Goal: Task Accomplishment & Management: Complete application form

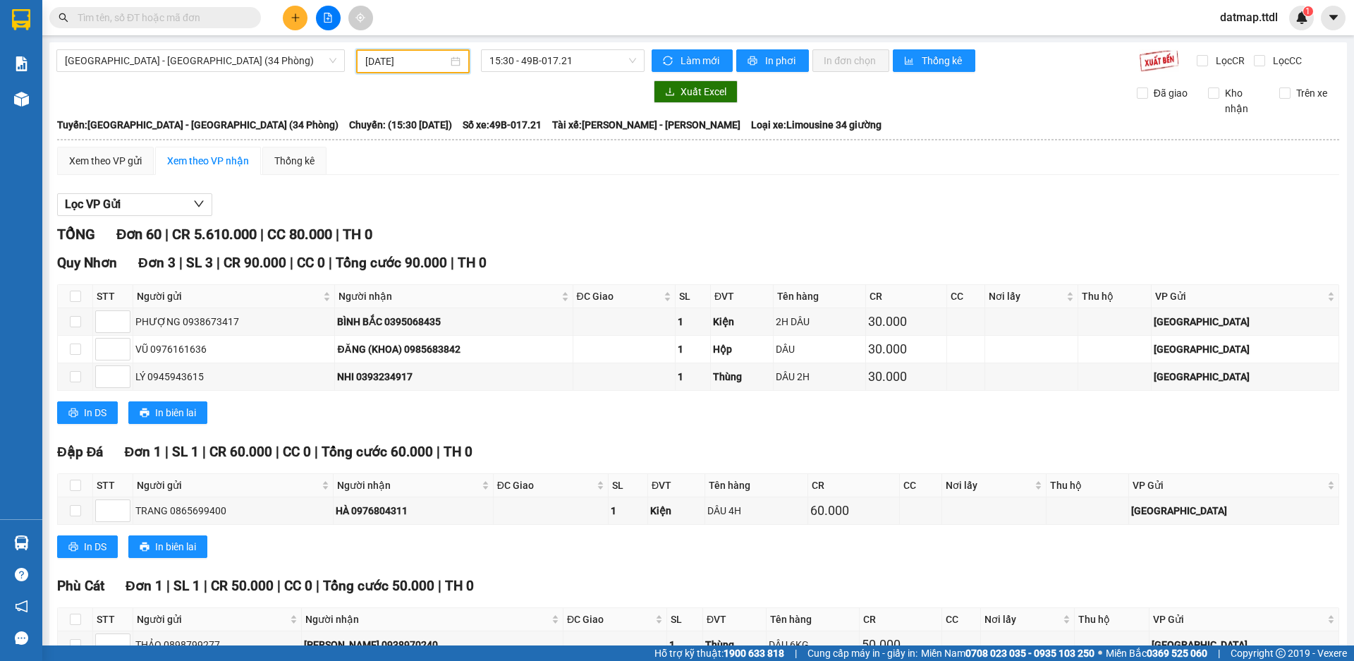
click at [297, 18] on icon "plus" at bounding box center [296, 18] width 10 height 10
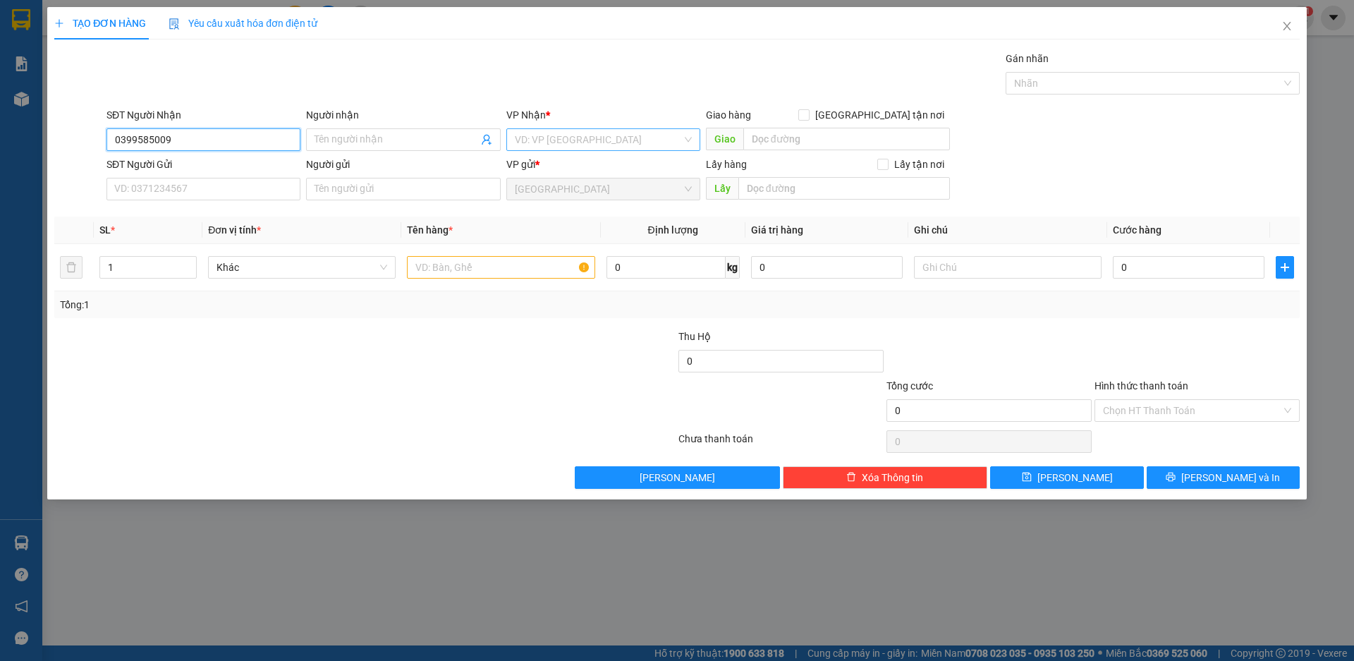
type input "0399585009"
click at [568, 133] on input "search" at bounding box center [598, 139] width 167 height 21
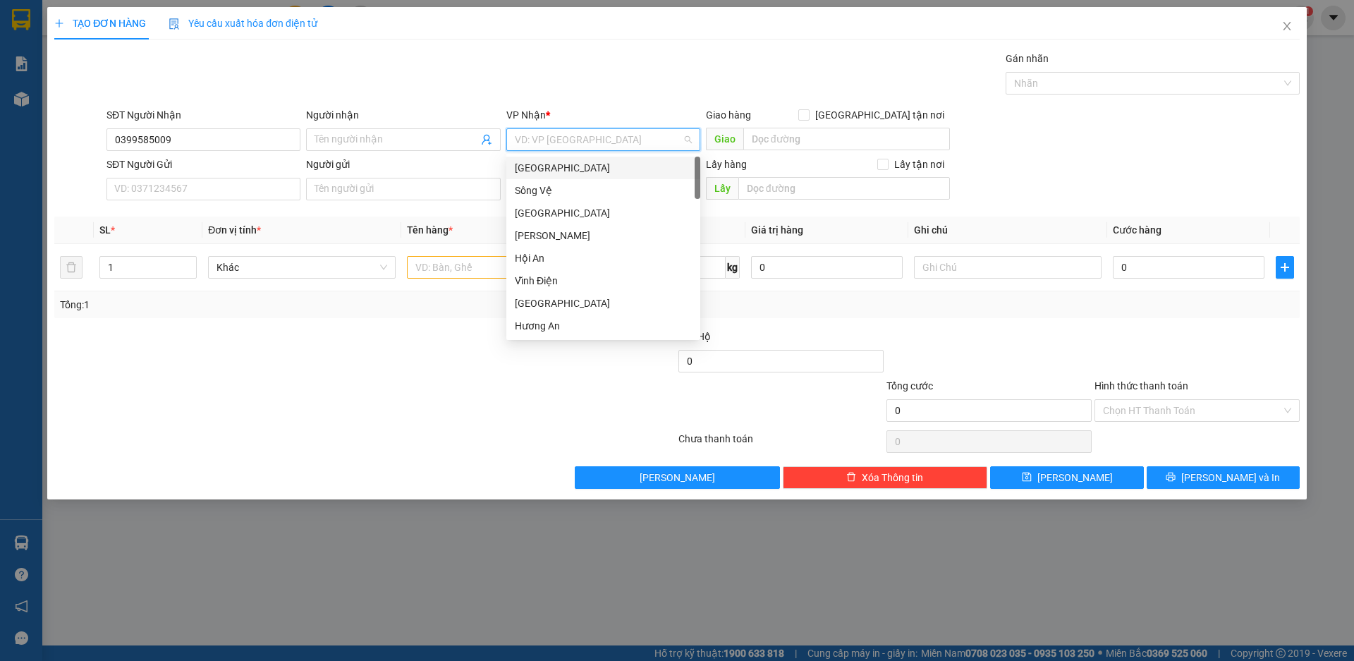
click at [549, 171] on div "[GEOGRAPHIC_DATA]" at bounding box center [603, 168] width 177 height 16
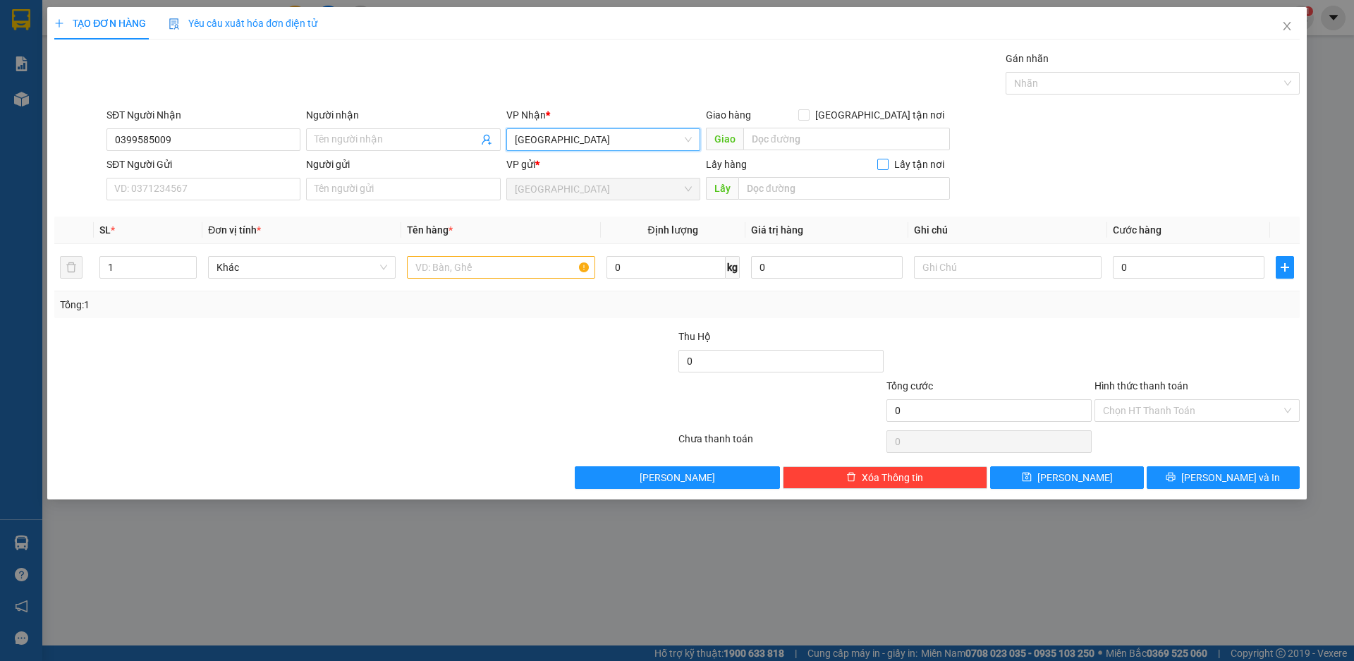
click at [884, 162] on input "Lấy tận nơi" at bounding box center [882, 164] width 10 height 10
checkbox input "true"
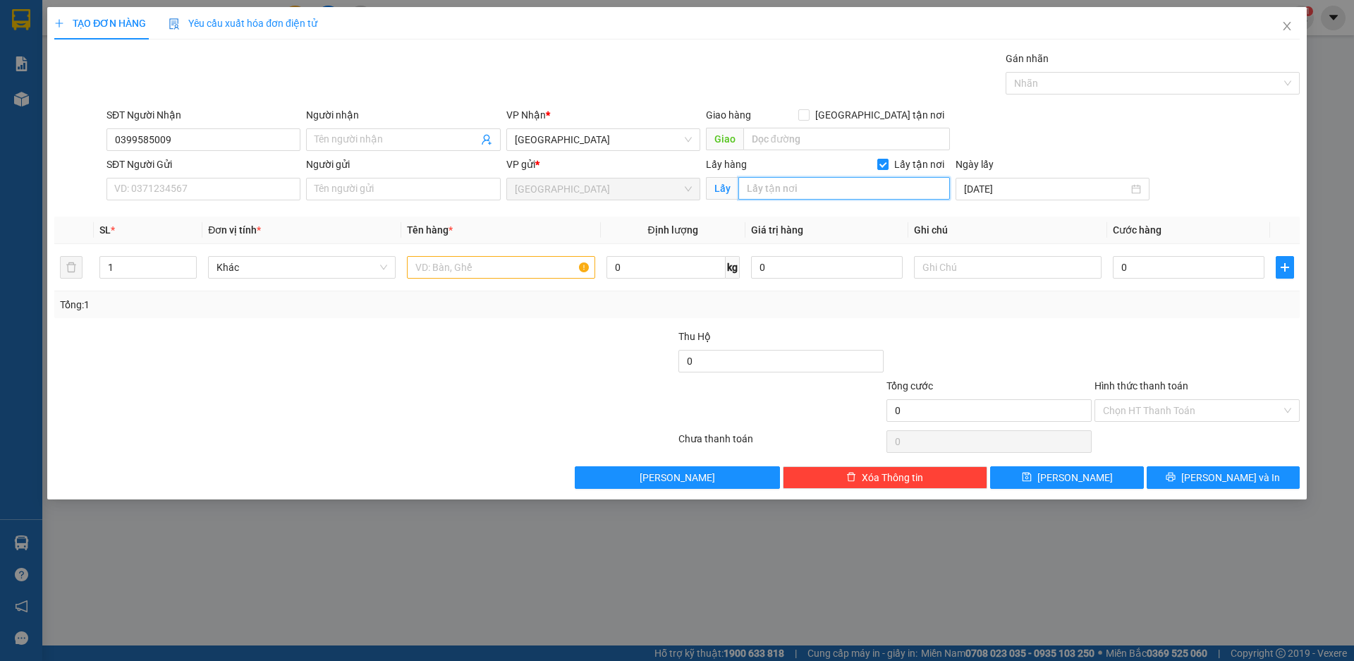
click at [788, 188] on input "text" at bounding box center [844, 188] width 212 height 23
type input "PHÙ CÁT"
click at [398, 135] on input "Người nhận" at bounding box center [396, 140] width 163 height 16
type input "Q"
type input "D"
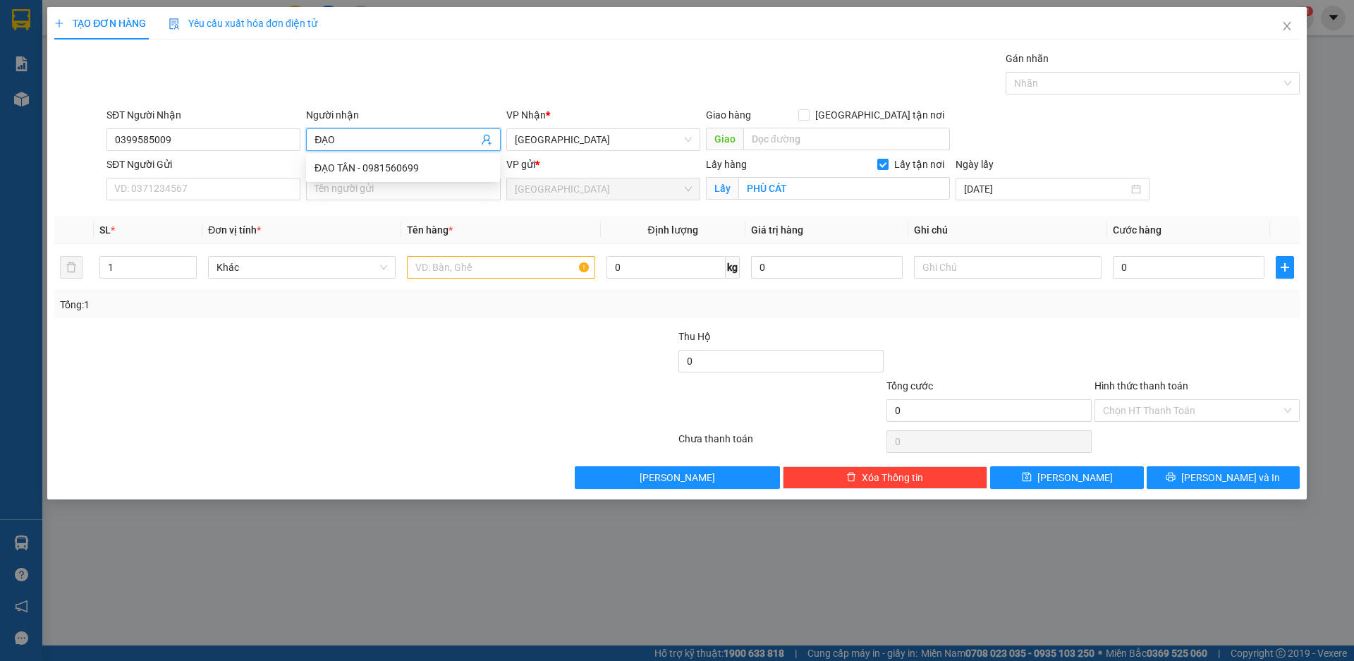
type input "ĐẠO"
click at [470, 367] on div at bounding box center [573, 353] width 208 height 49
click at [454, 269] on input "text" at bounding box center [501, 267] width 188 height 23
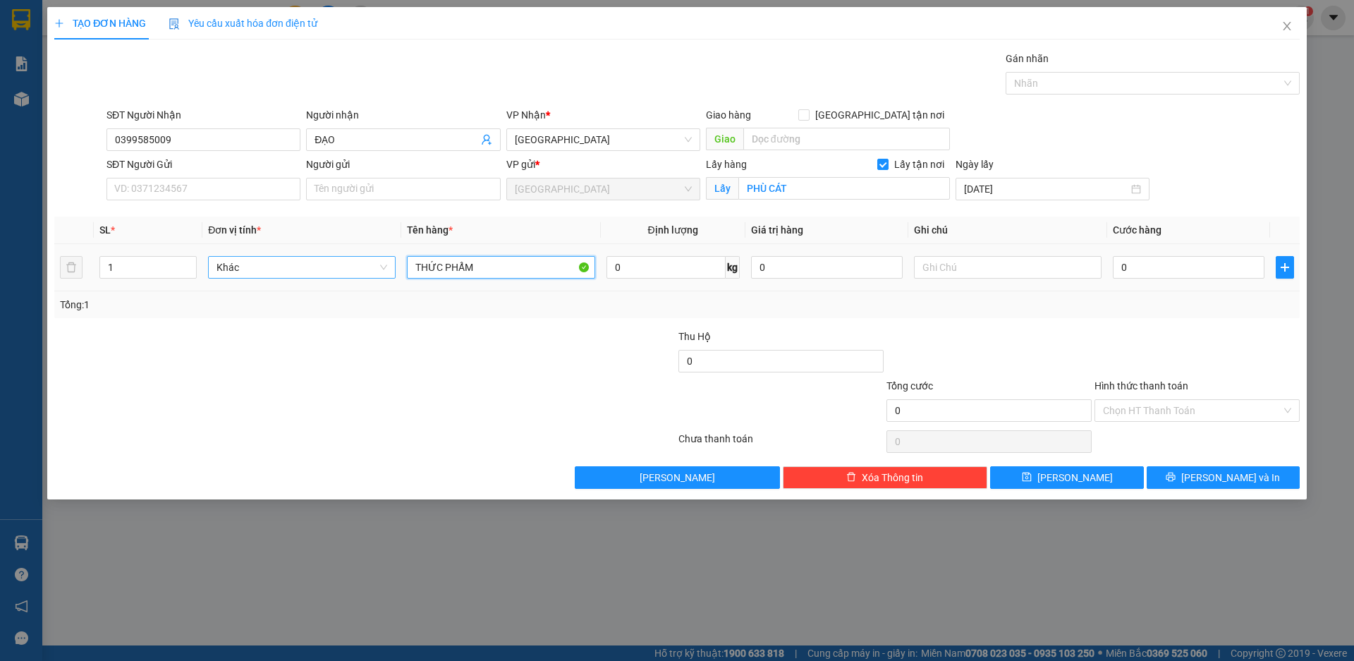
click at [290, 271] on span "Khác" at bounding box center [301, 267] width 171 height 21
type input "THỨC PHẨM"
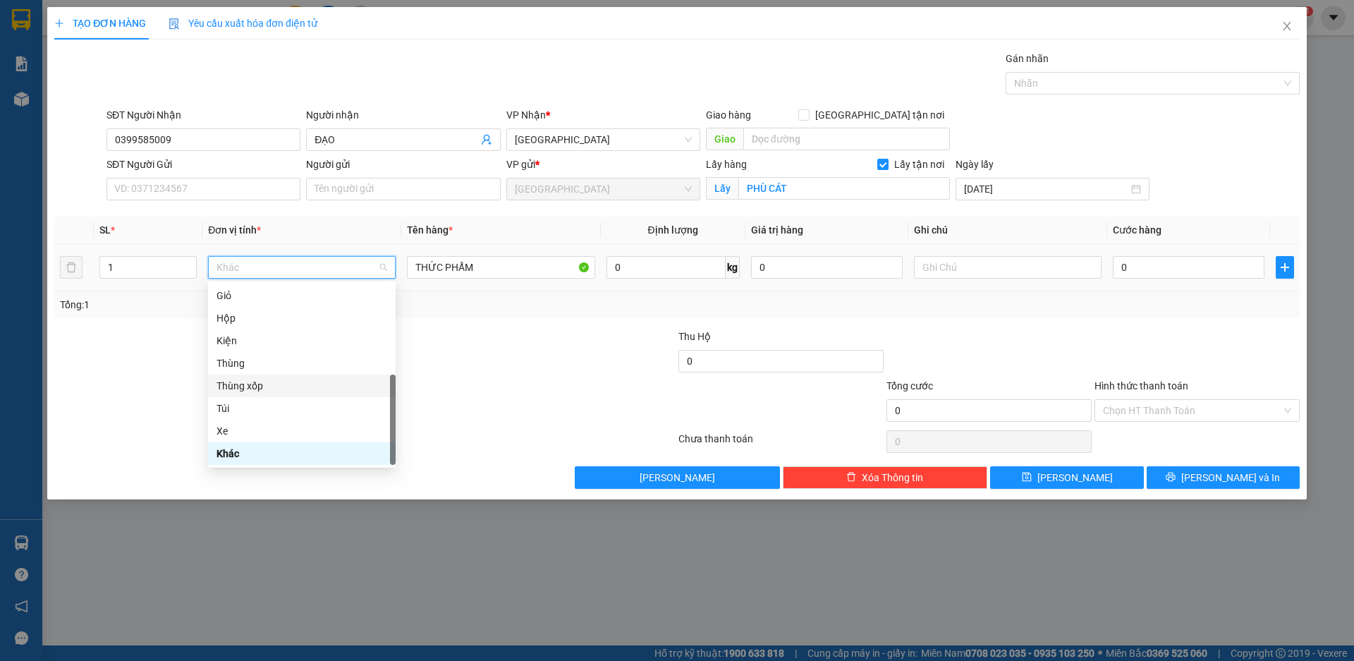
click at [252, 387] on div "Thùng xốp" at bounding box center [301, 386] width 171 height 16
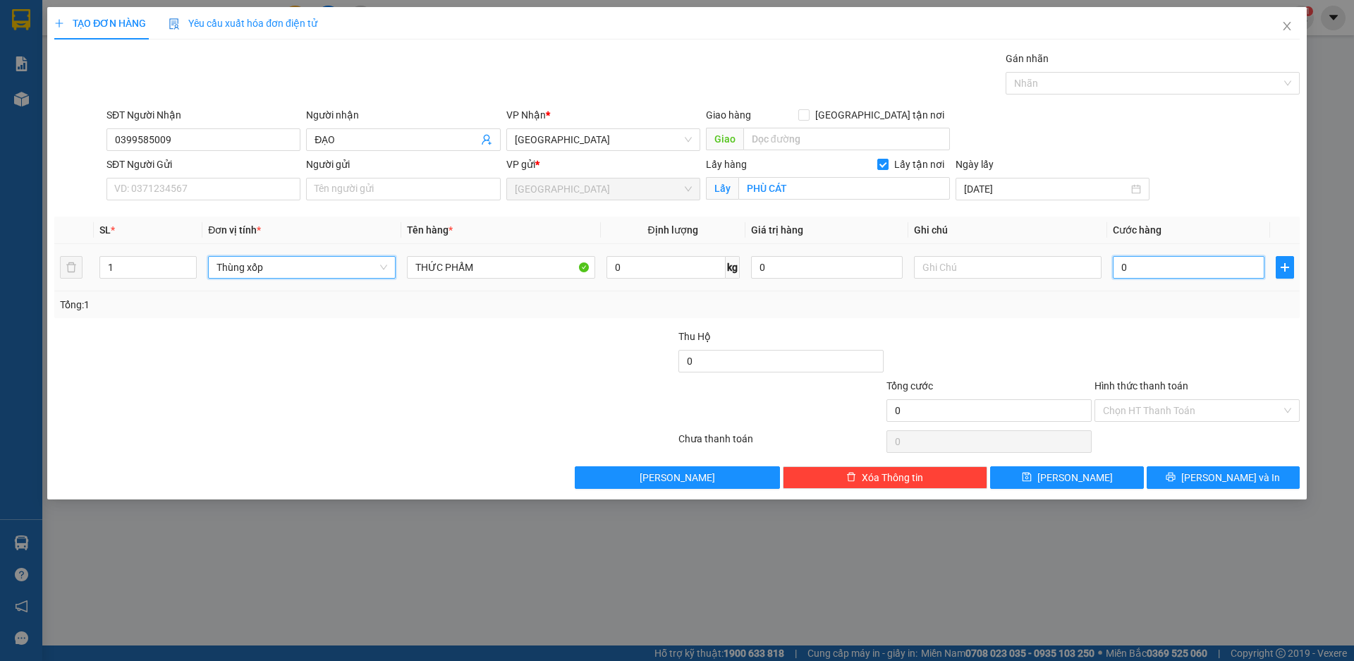
click at [1154, 262] on input "0" at bounding box center [1189, 267] width 152 height 23
type input "7"
type input "70"
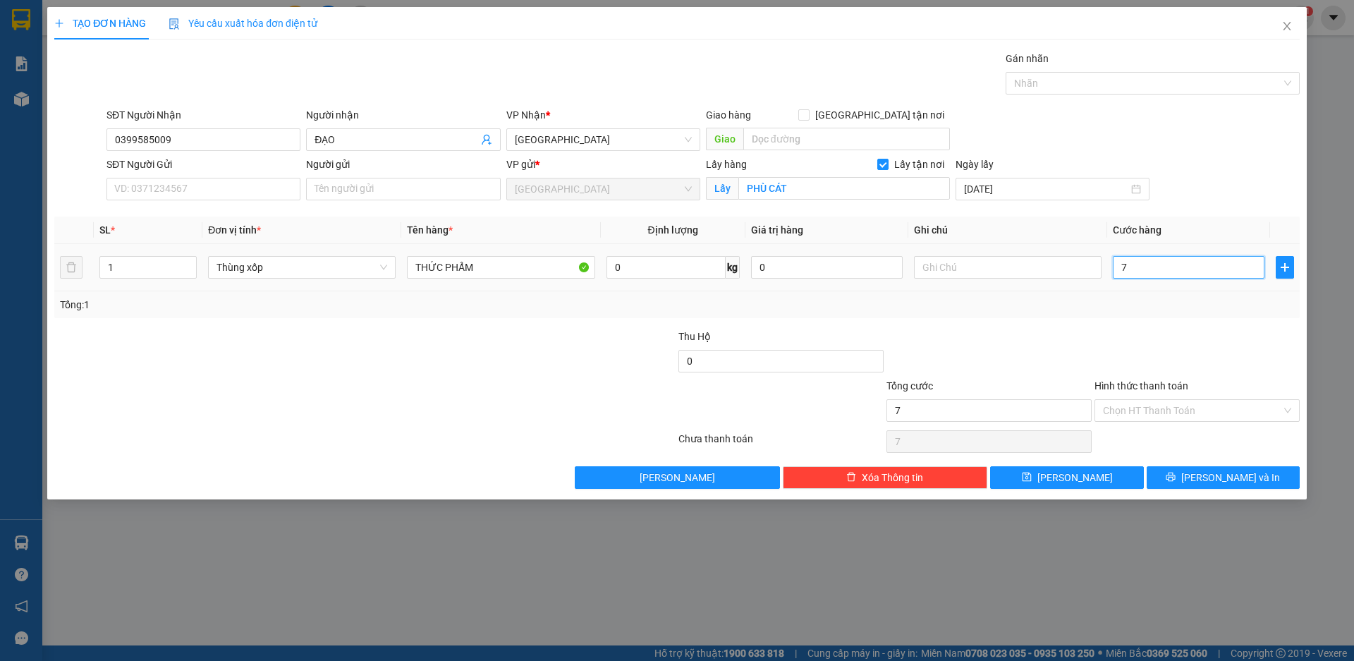
type input "70"
type input "700"
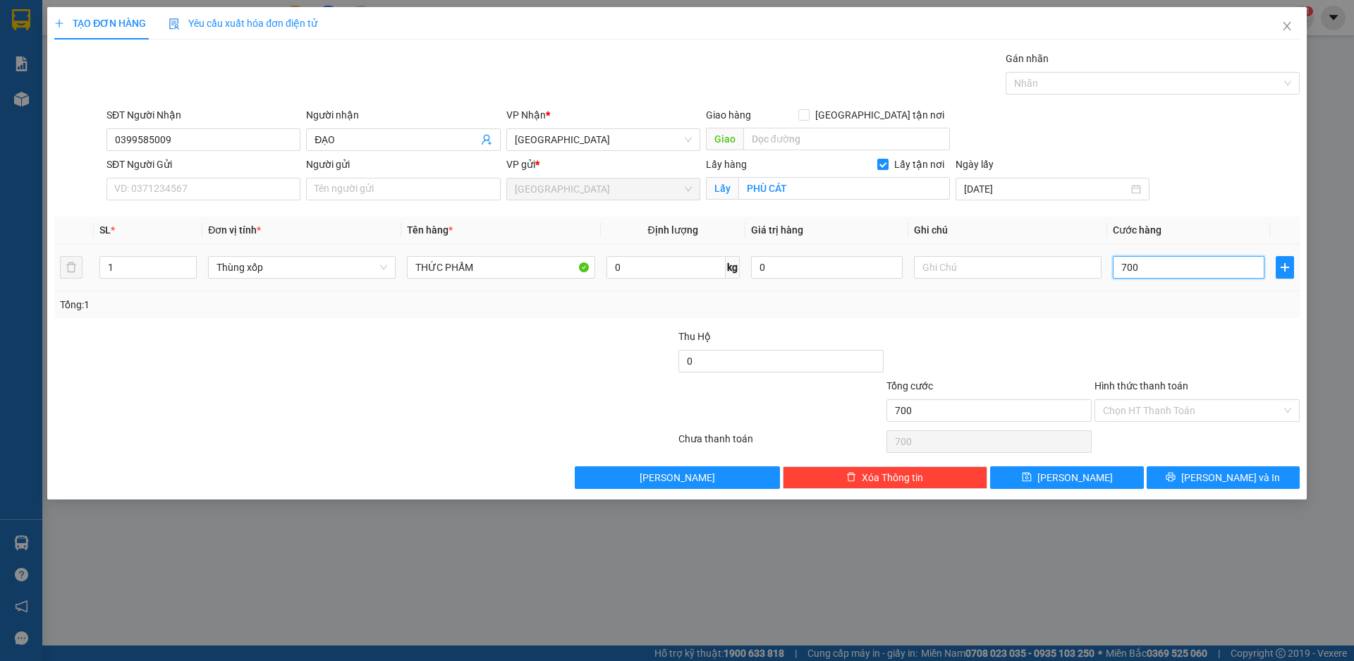
type input "7.000"
type input "70.000"
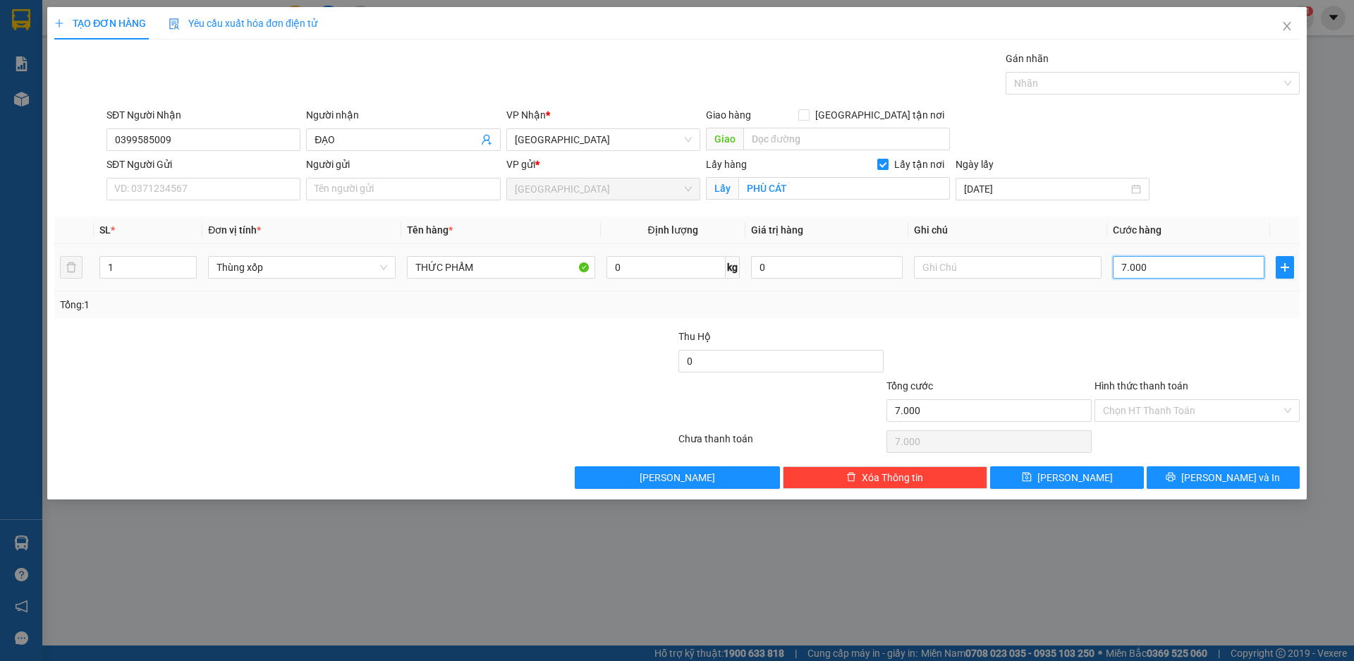
type input "70.000"
click at [1072, 479] on span "[PERSON_NAME]" at bounding box center [1074, 478] width 75 height 16
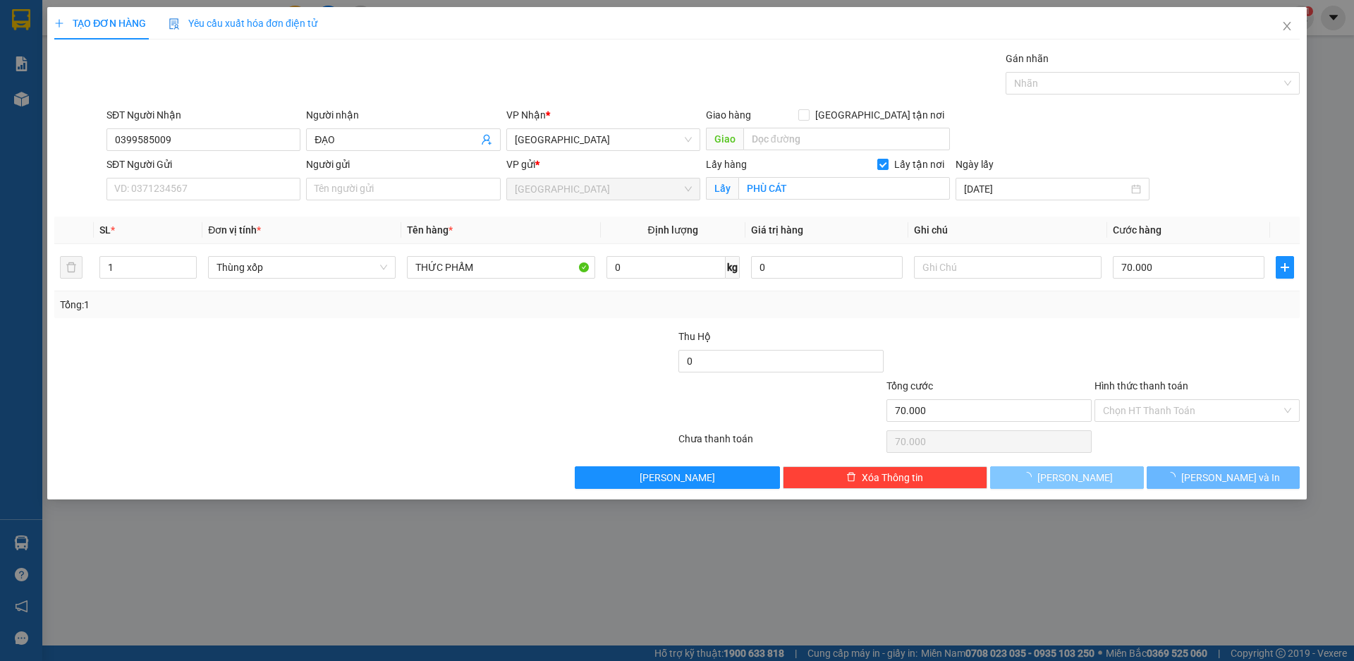
checkbox input "false"
type input "0"
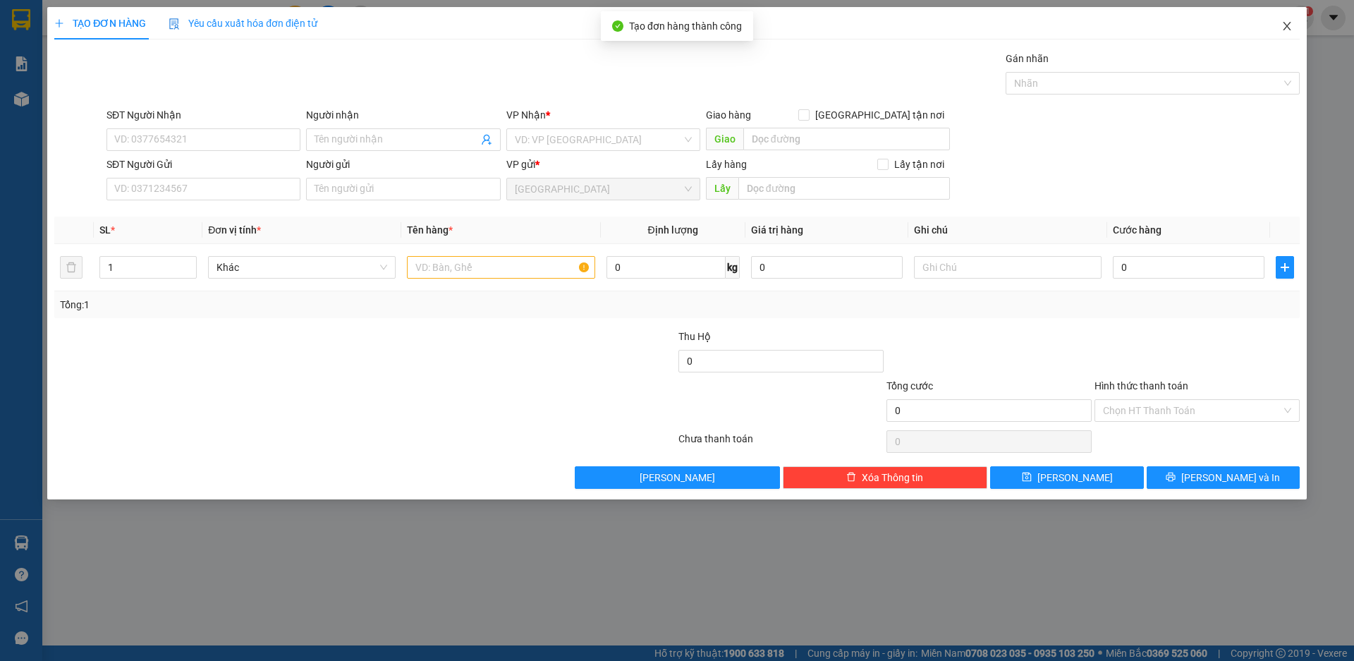
click at [1285, 28] on icon "close" at bounding box center [1286, 25] width 11 height 11
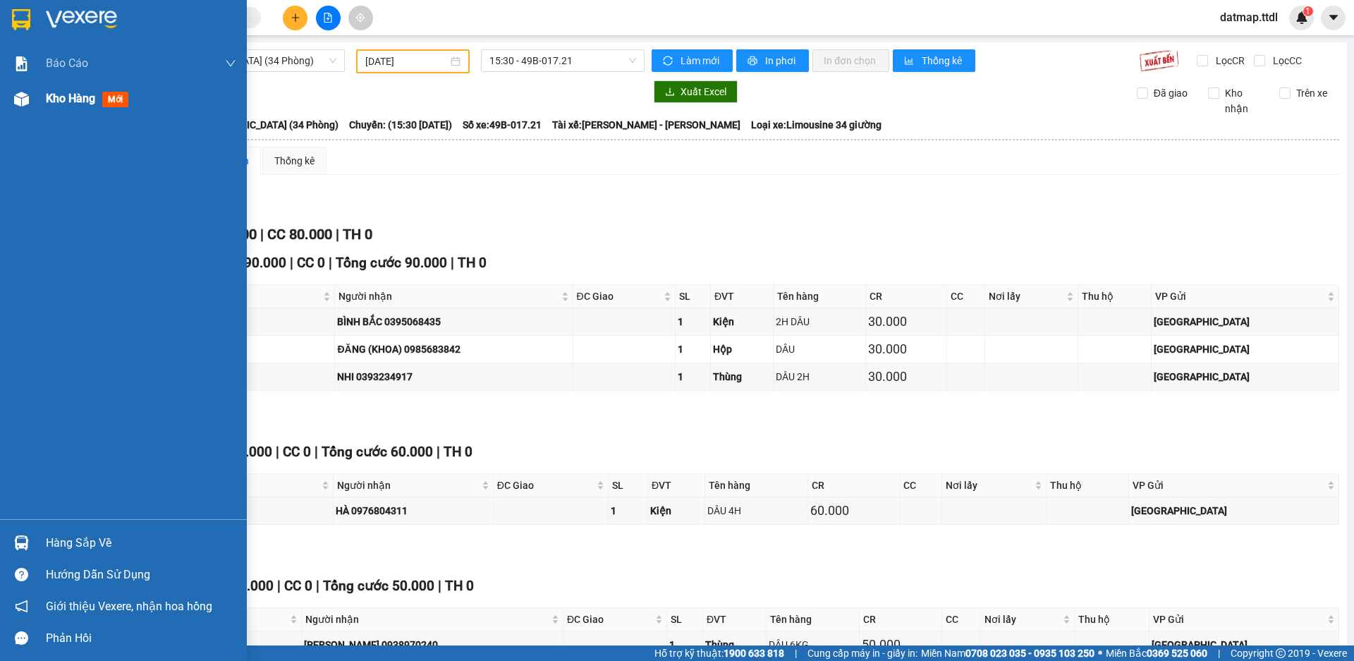
click at [83, 99] on span "Kho hàng" at bounding box center [70, 98] width 49 height 13
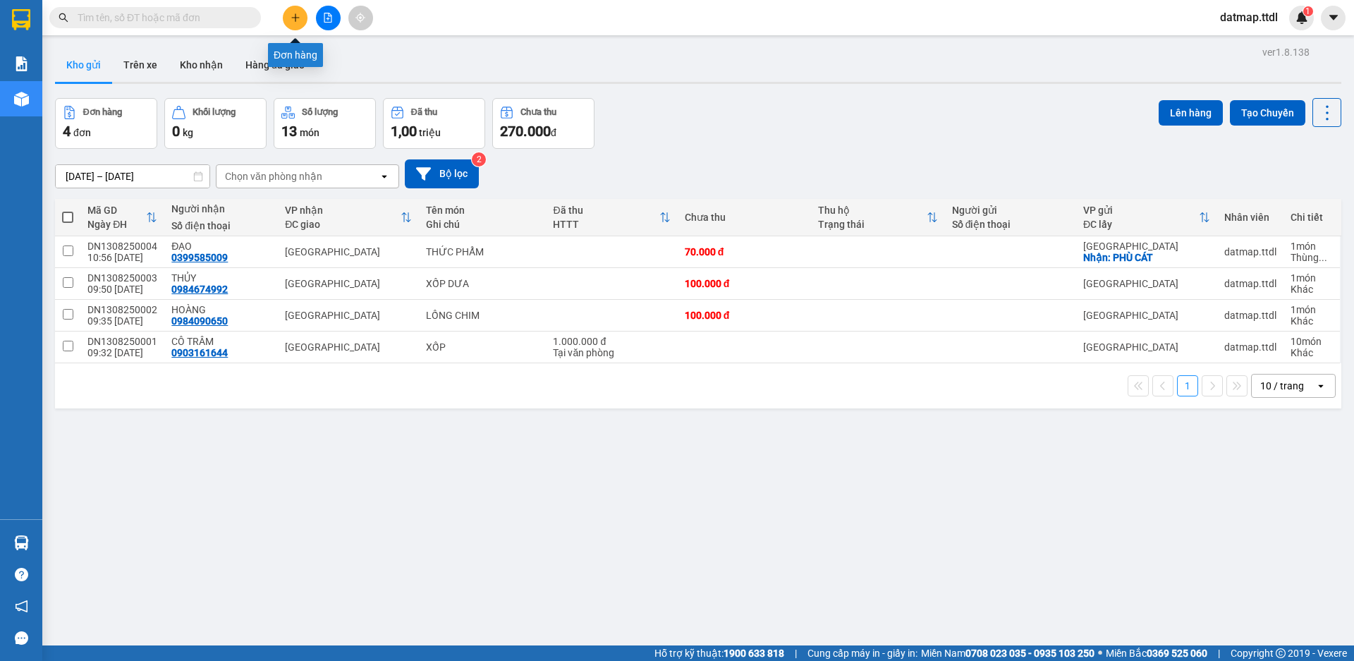
click at [303, 16] on button at bounding box center [295, 18] width 25 height 25
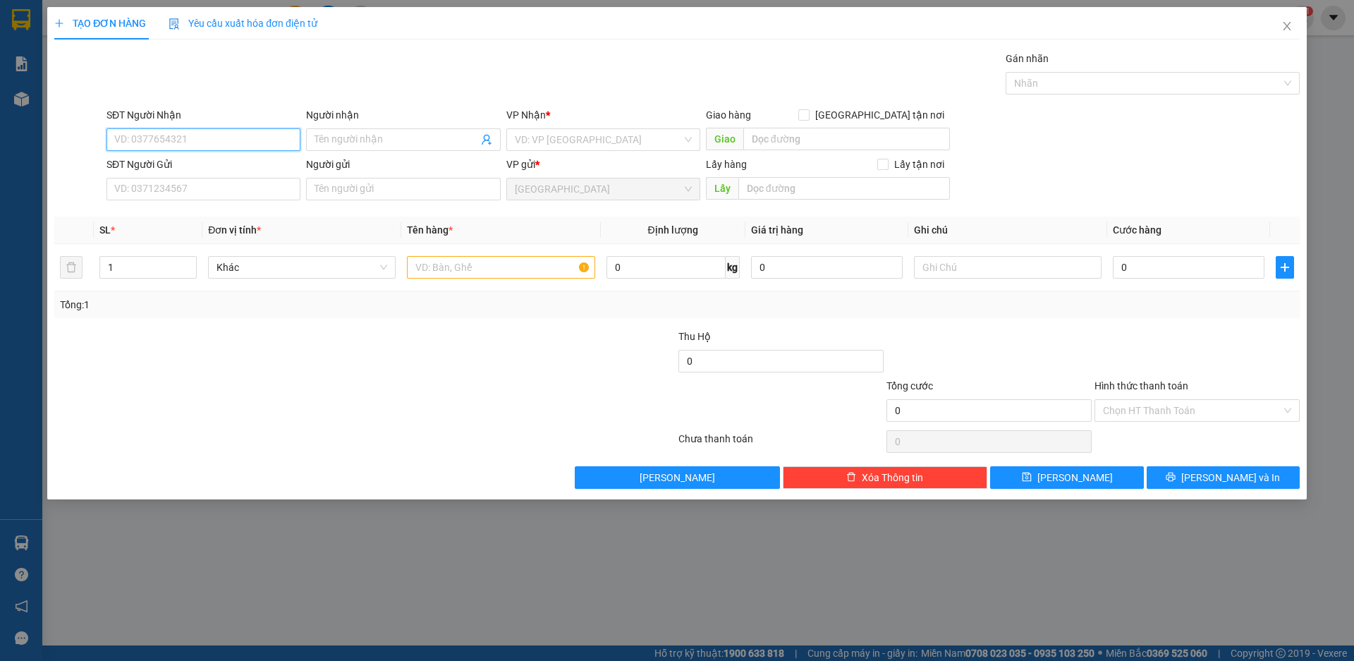
click at [214, 128] on input "SĐT Người Nhận" at bounding box center [203, 139] width 194 height 23
type input "0936704678"
click at [193, 167] on div "0936704678 - LY" at bounding box center [203, 168] width 177 height 16
type input "LY"
type input "0936704678"
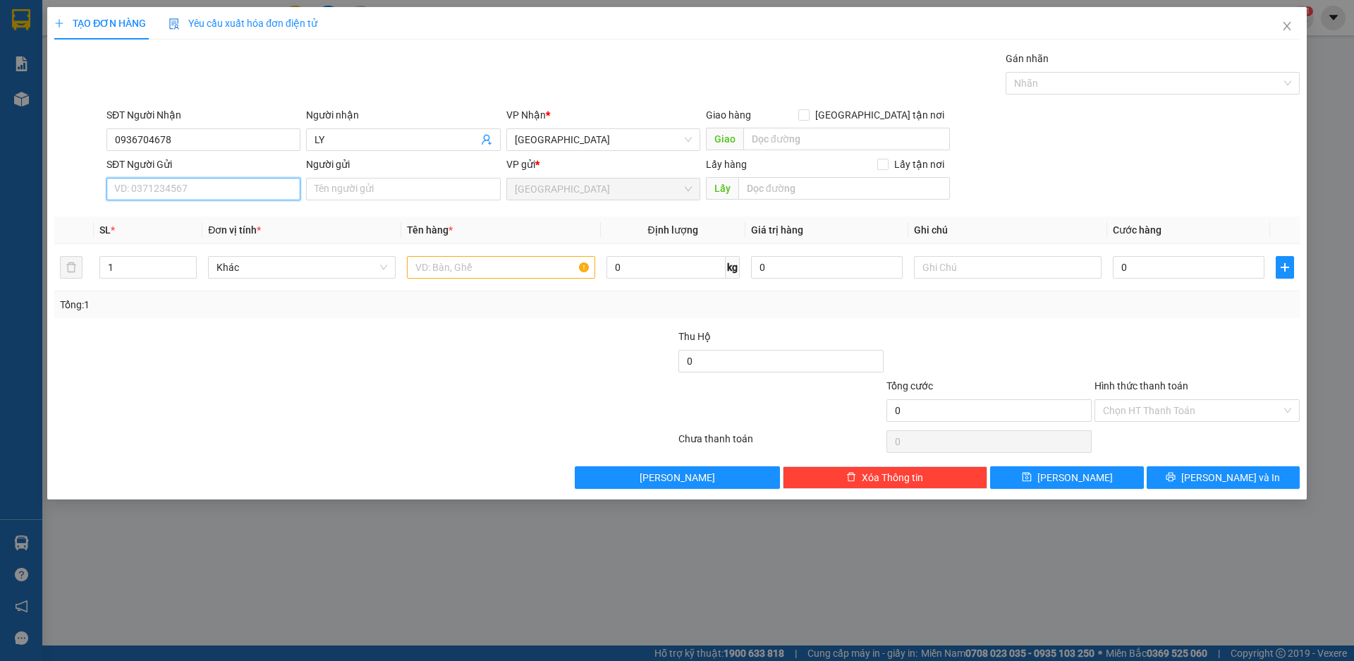
click at [201, 190] on input "SĐT Người Gửi" at bounding box center [203, 189] width 194 height 23
type input "0905728364"
click at [201, 215] on div "0905728364 - [PERSON_NAME]" at bounding box center [203, 217] width 177 height 16
type input "[PERSON_NAME]"
type input "0905728364"
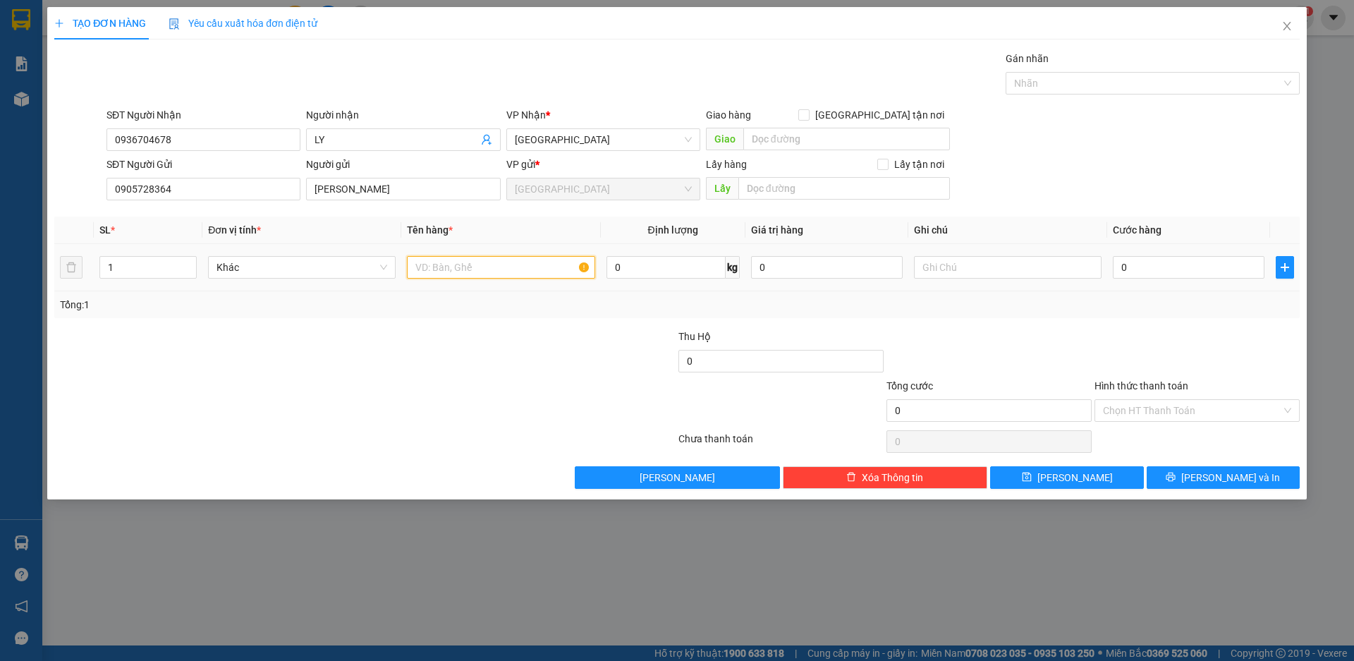
click at [470, 277] on input "text" at bounding box center [501, 267] width 188 height 23
type input "XỐP"
click at [1197, 264] on input "0" at bounding box center [1189, 267] width 152 height 23
type input "5"
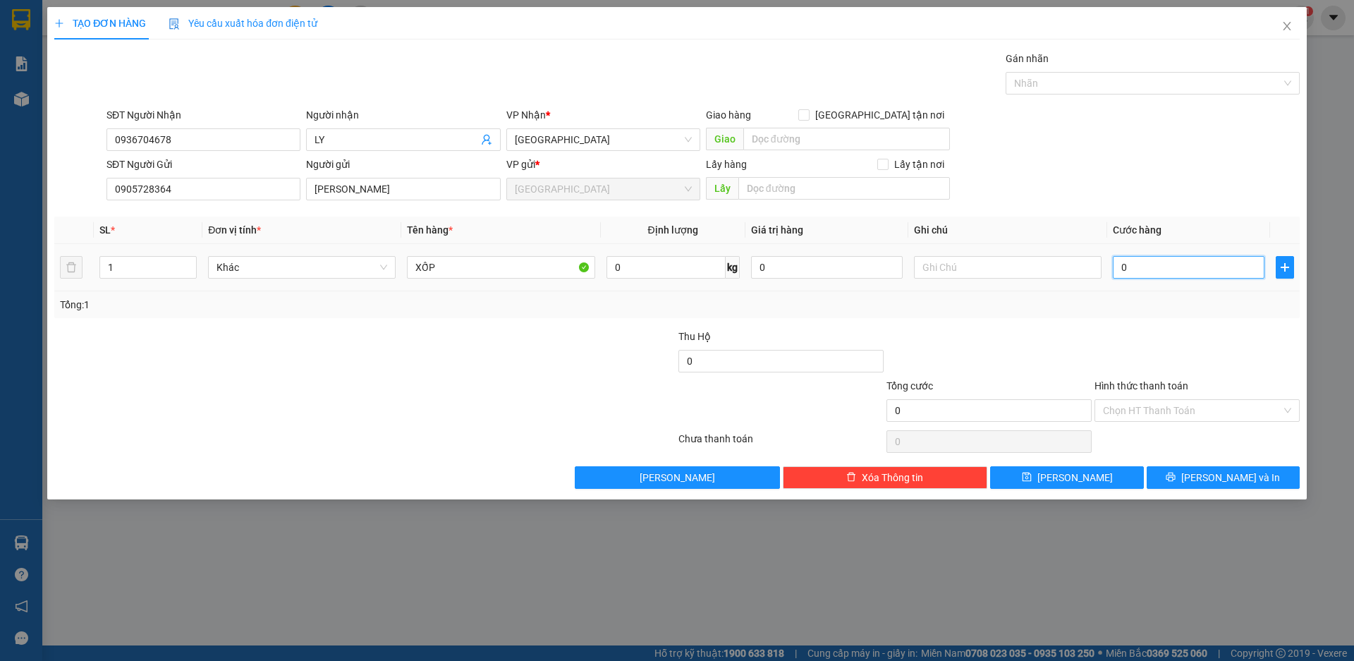
type input "5"
type input "50"
type input "500"
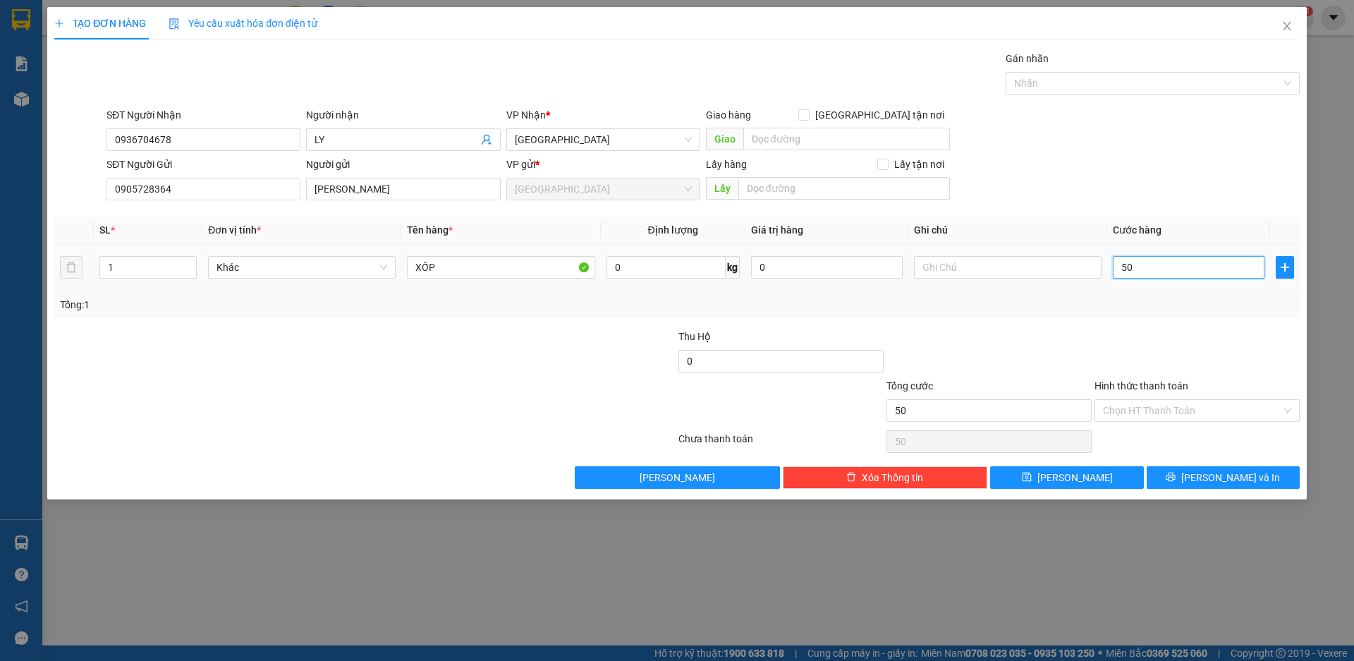
type input "500"
type input "5.000"
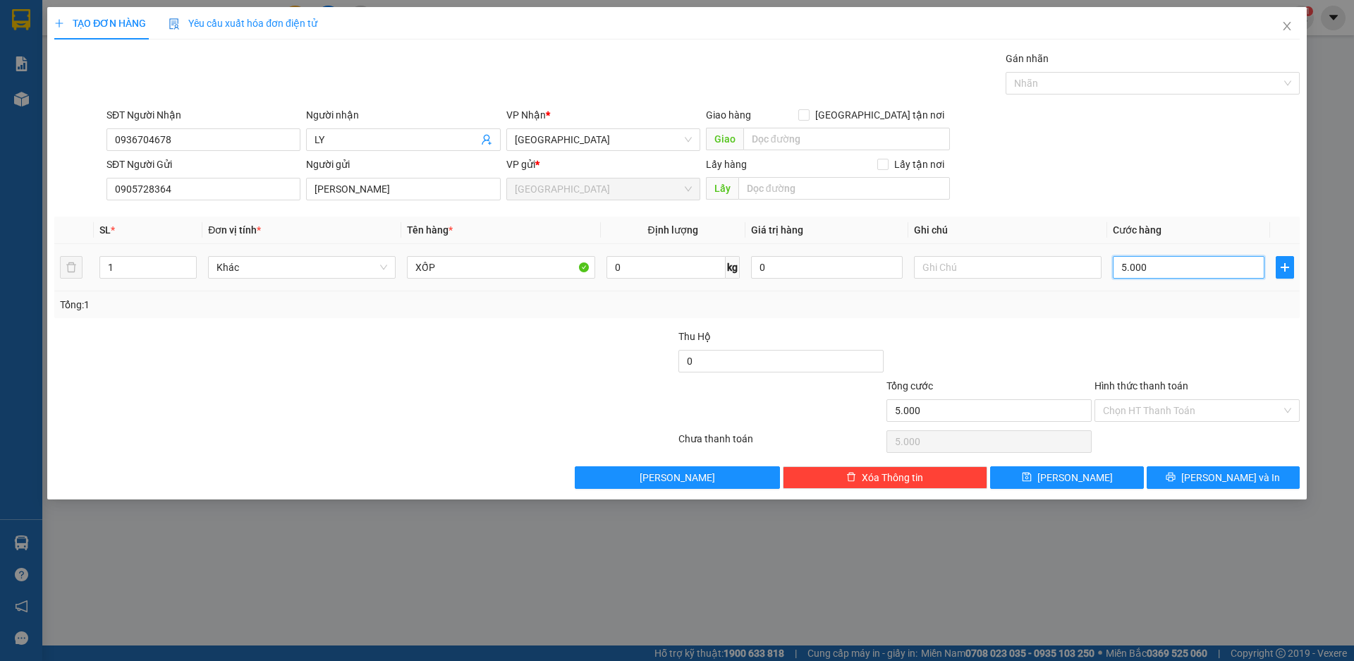
type input "50.000"
click at [1173, 401] on input "Hình thức thanh toán" at bounding box center [1192, 410] width 178 height 21
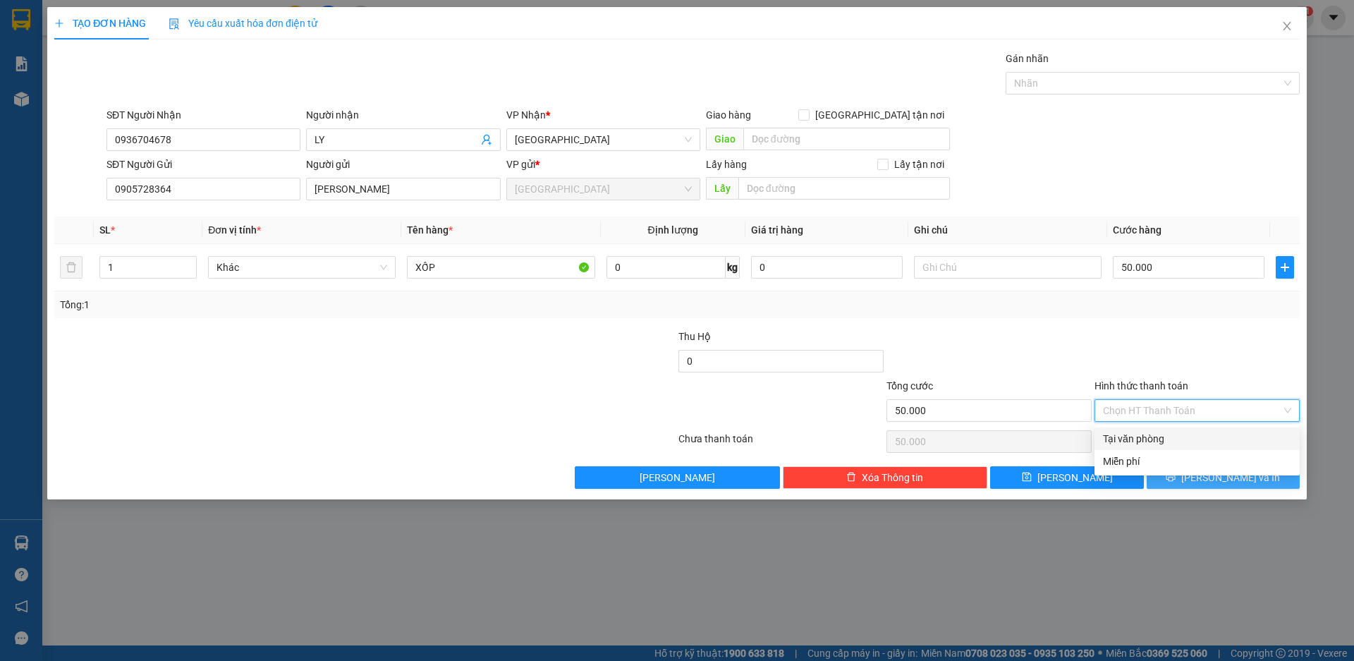
drag, startPoint x: 1171, startPoint y: 429, endPoint x: 1225, endPoint y: 475, distance: 70.6
click at [1173, 432] on div "Tại văn phòng" at bounding box center [1196, 438] width 205 height 23
type input "0"
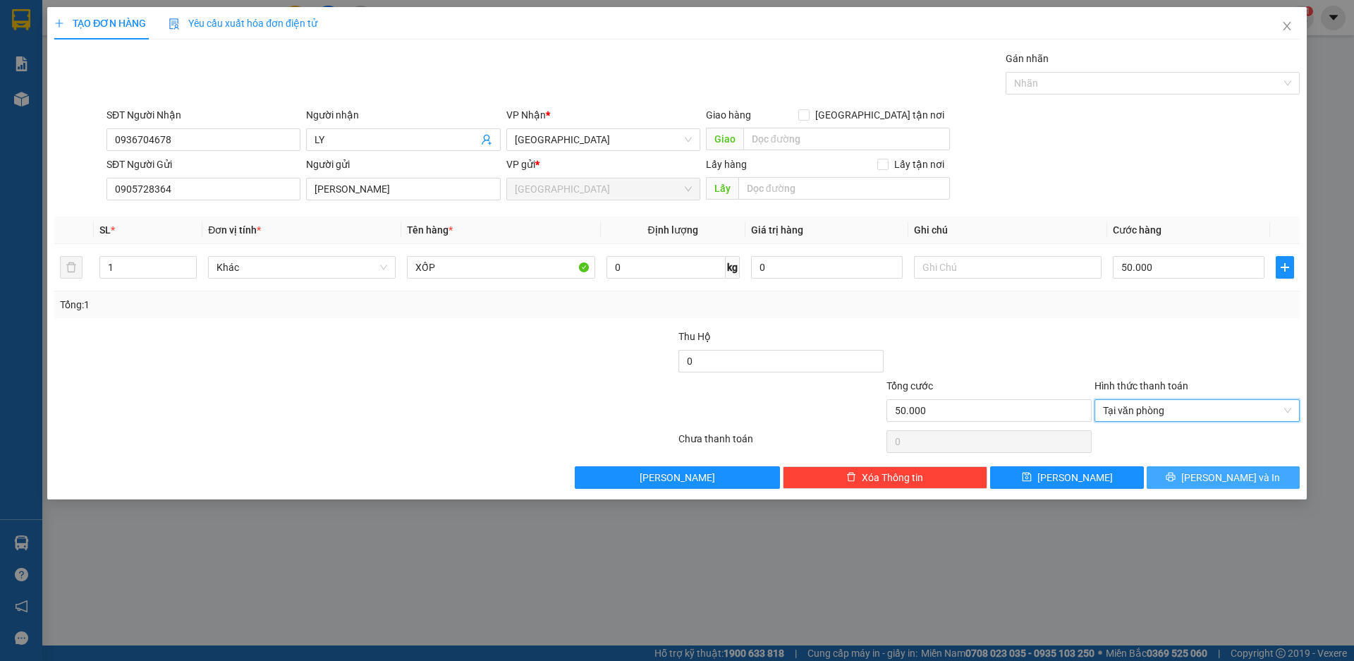
click at [1233, 472] on span "[PERSON_NAME] và In" at bounding box center [1230, 478] width 99 height 16
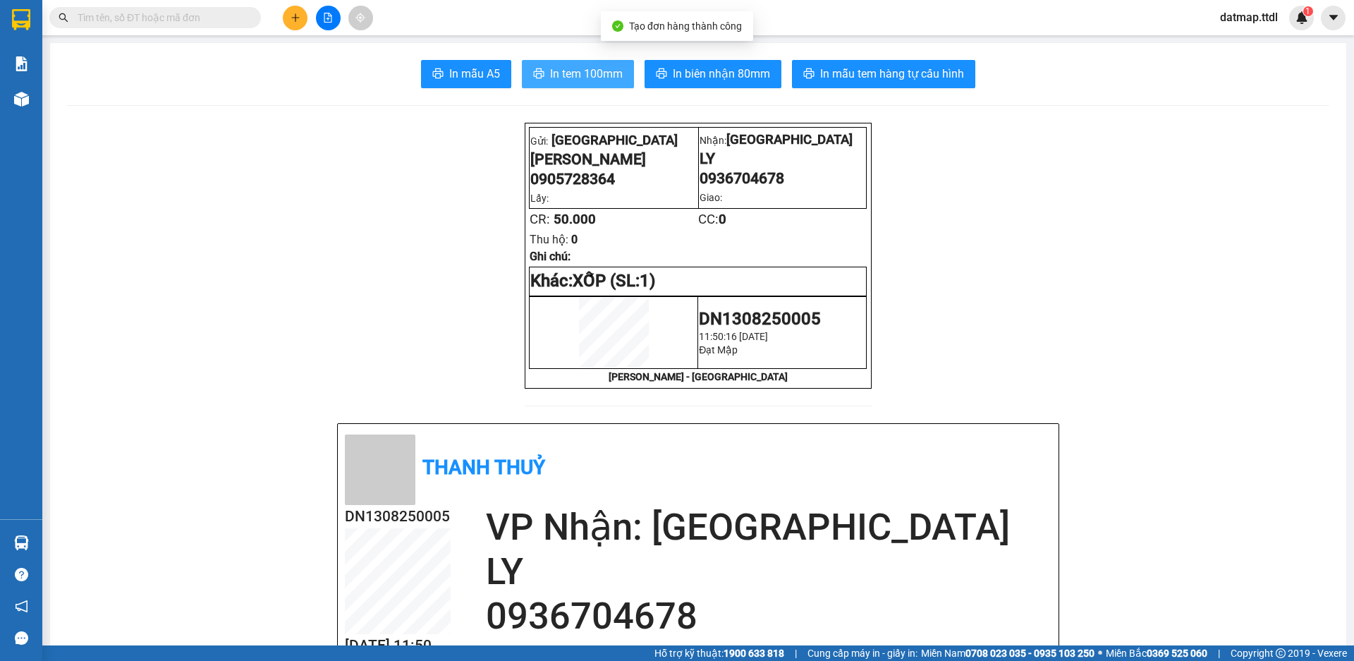
click at [575, 76] on span "In tem 100mm" at bounding box center [586, 74] width 73 height 18
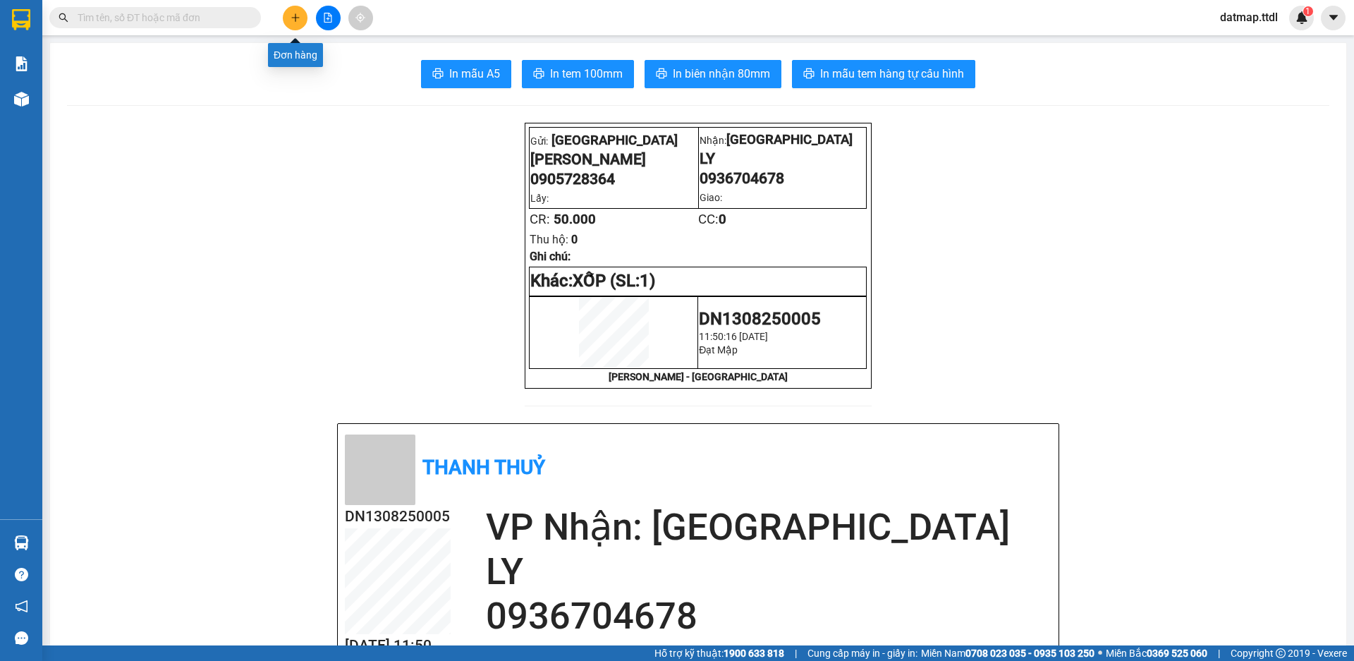
click at [295, 14] on icon "plus" at bounding box center [295, 17] width 1 height 8
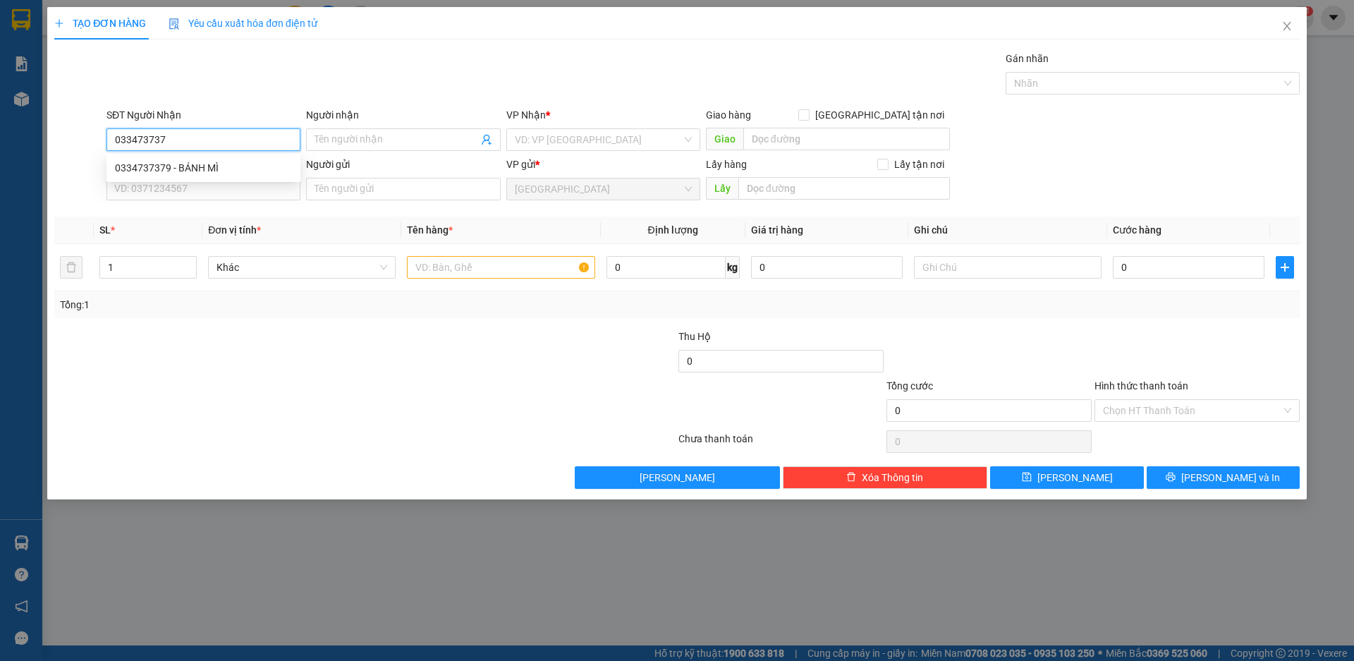
type input "0334737379"
click at [210, 166] on div "0334737379 - BÁNH MÌ" at bounding box center [203, 168] width 177 height 16
type input "[PERSON_NAME]"
type input "0334737379"
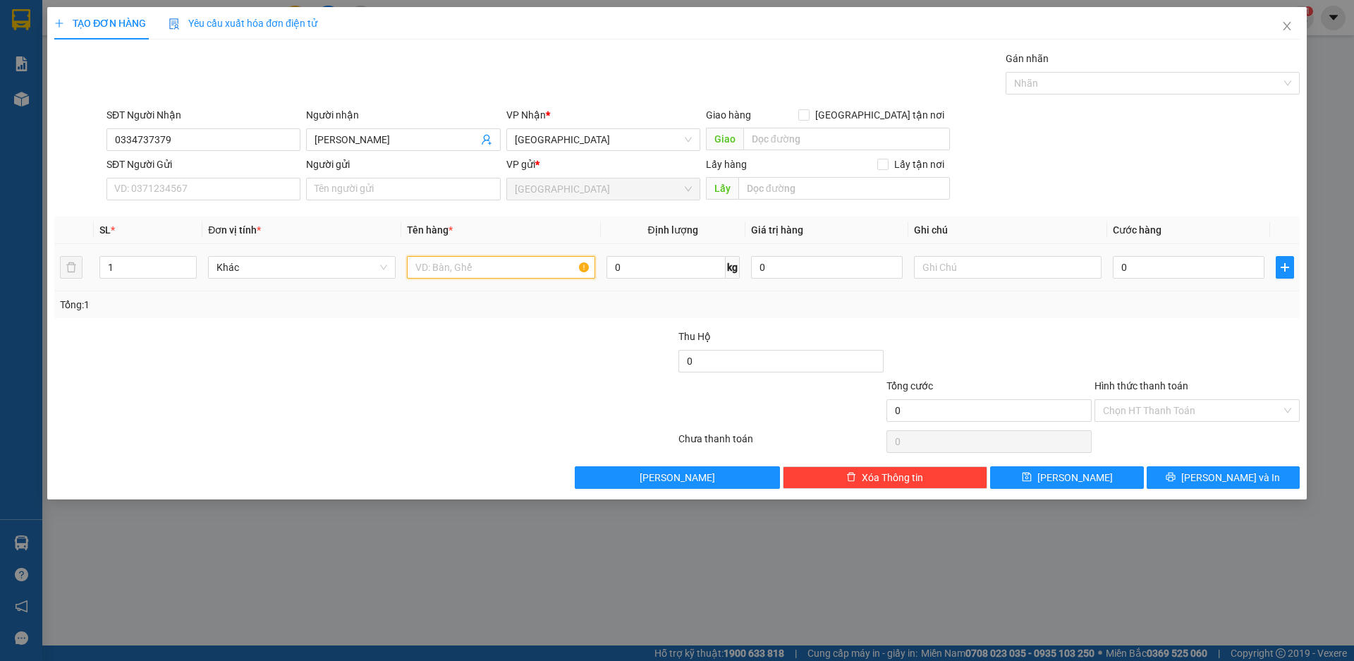
click at [475, 264] on input "text" at bounding box center [501, 267] width 188 height 23
type input "thùng giấy"
click at [1185, 267] on input "0" at bounding box center [1189, 267] width 152 height 23
type input "1"
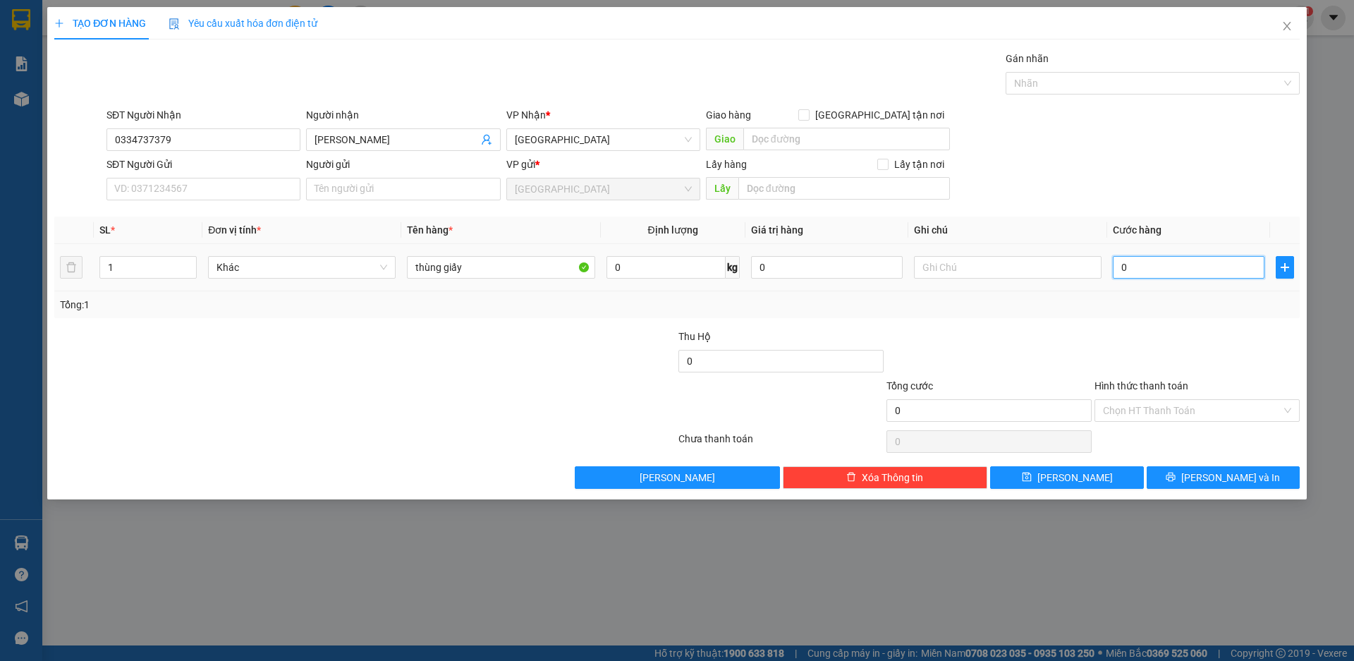
type input "1"
type input "10"
type input "100"
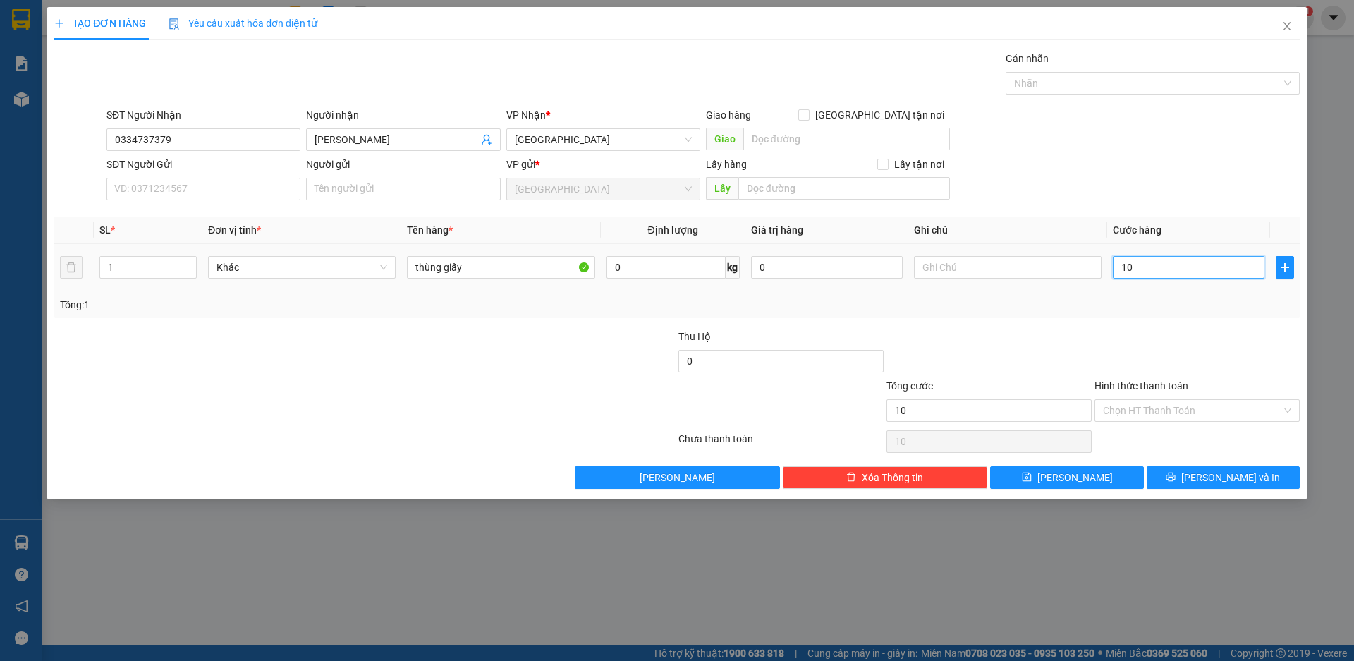
type input "100"
type input "1.000"
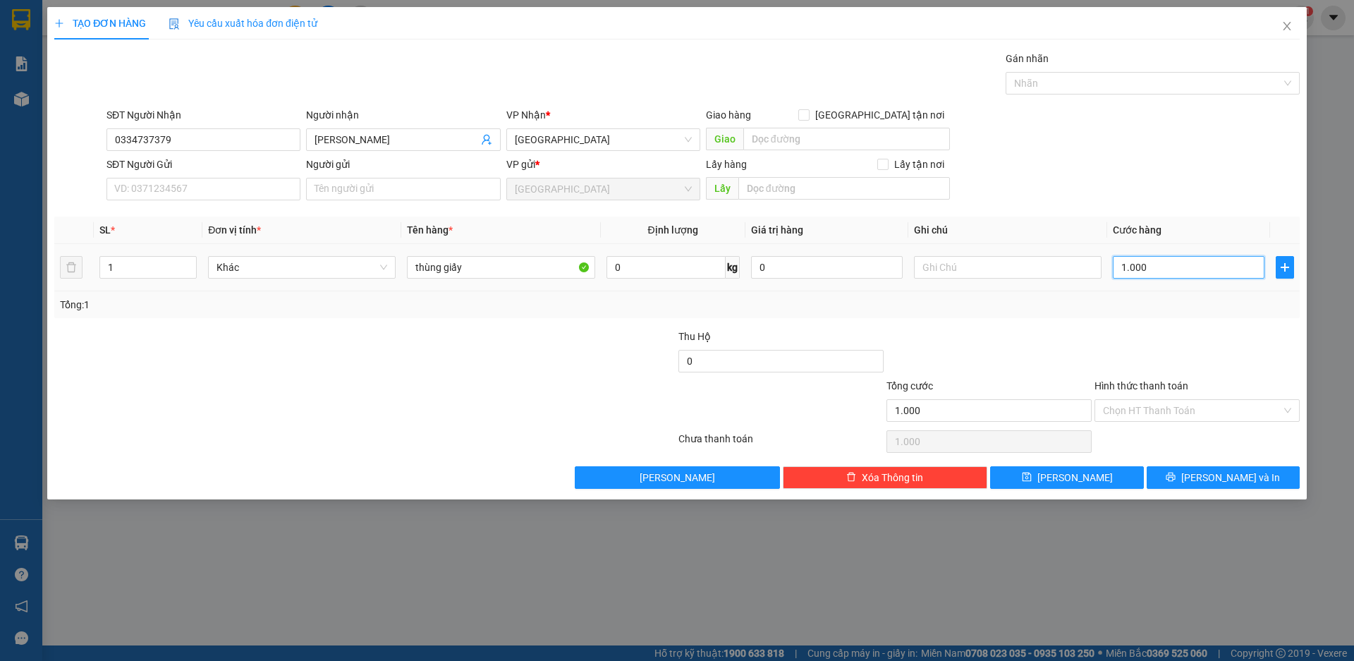
type input "10.000"
type input "100.000"
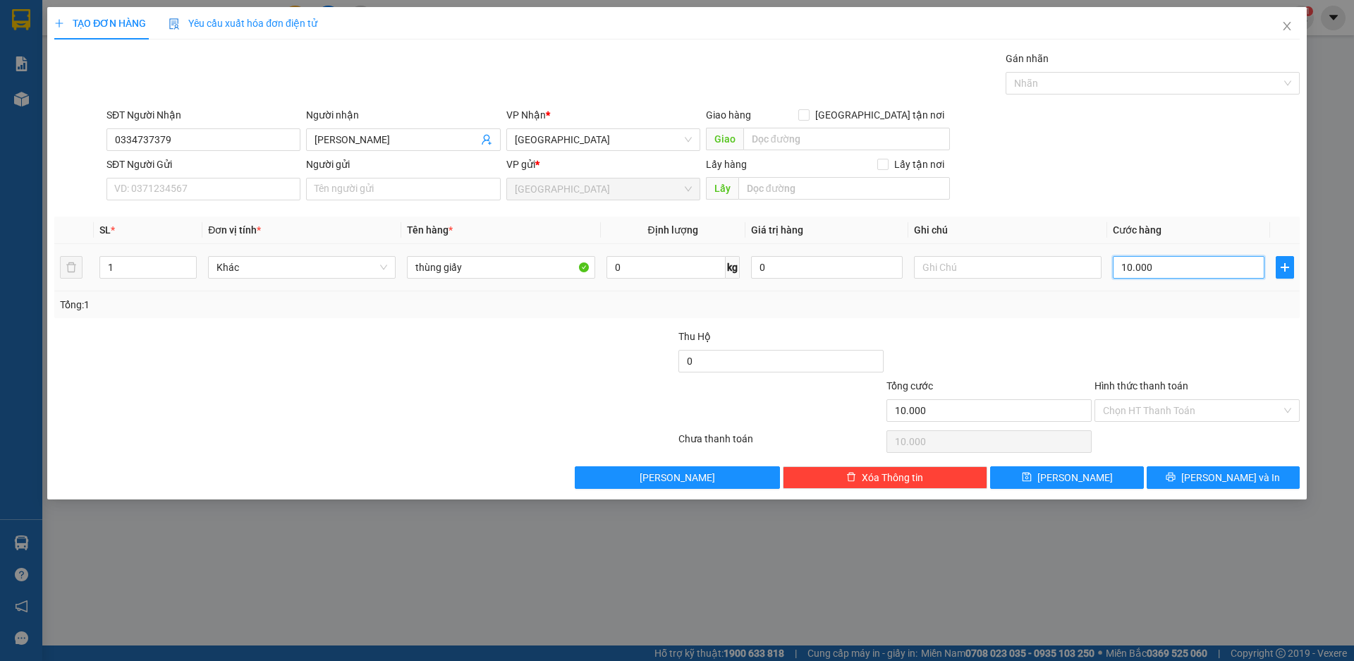
type input "100.000"
click at [1224, 478] on span "[PERSON_NAME] và In" at bounding box center [1230, 478] width 99 height 16
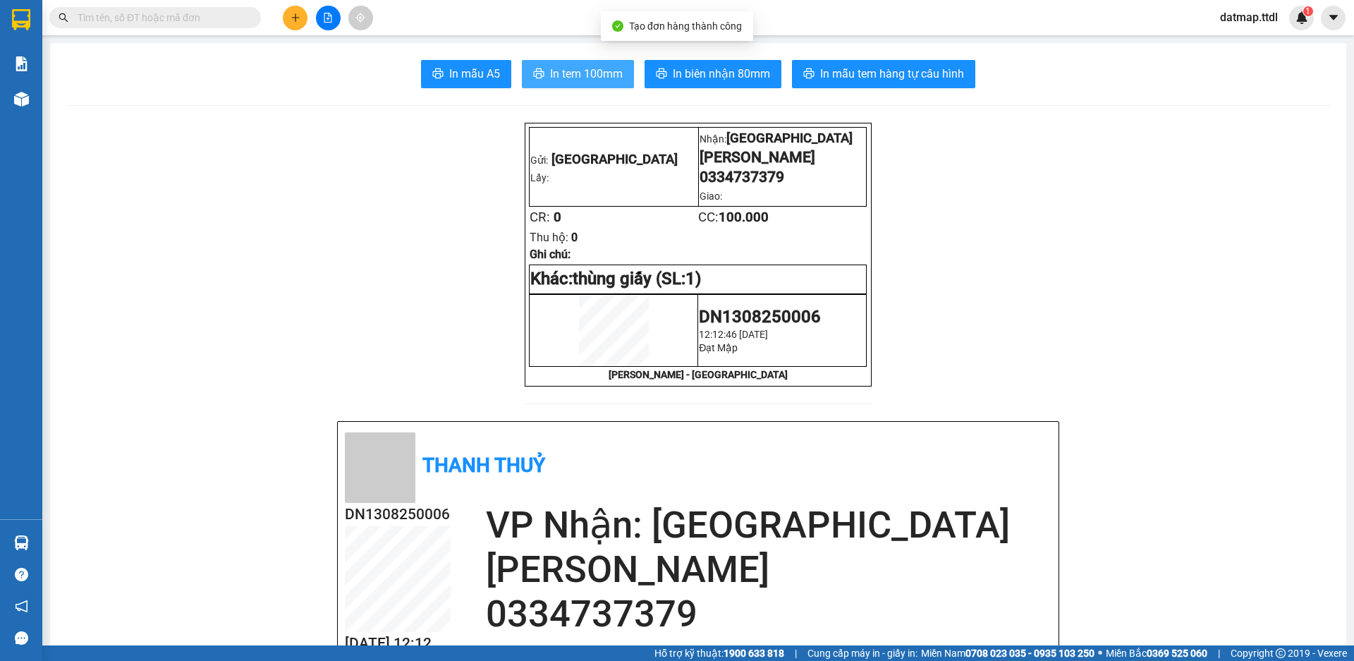
click at [582, 68] on span "In tem 100mm" at bounding box center [586, 74] width 73 height 18
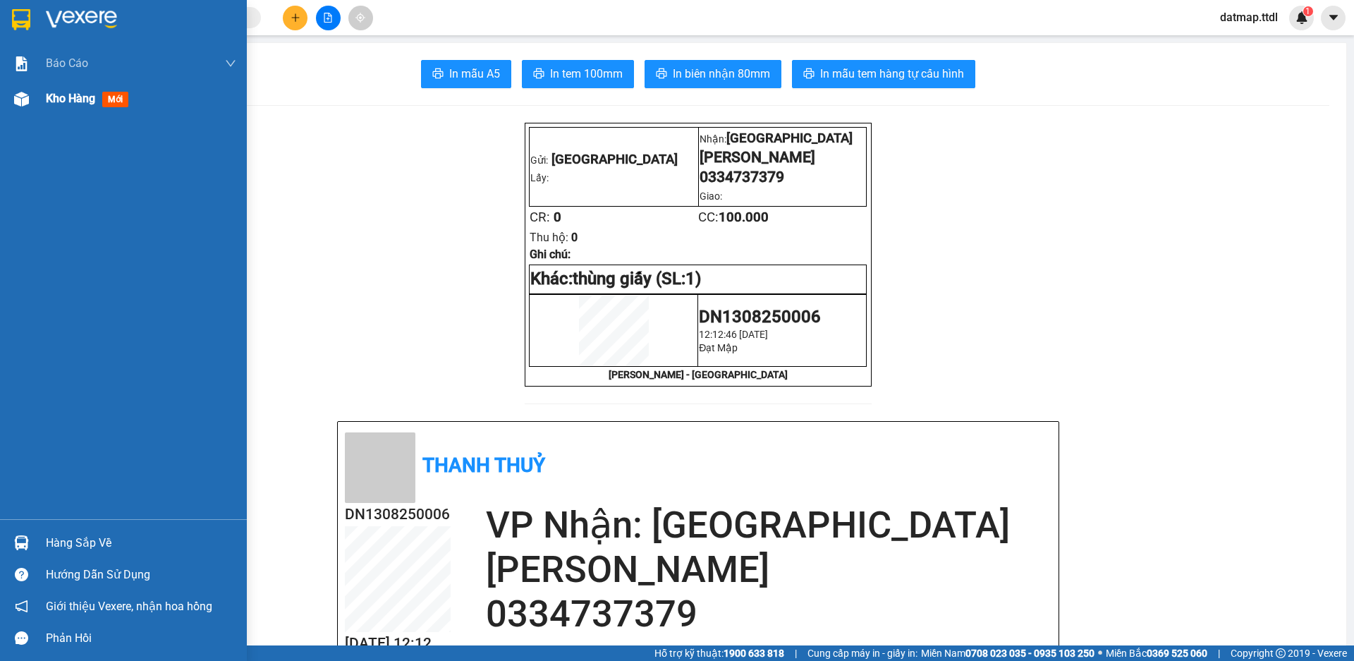
click at [60, 94] on span "Kho hàng" at bounding box center [70, 98] width 49 height 13
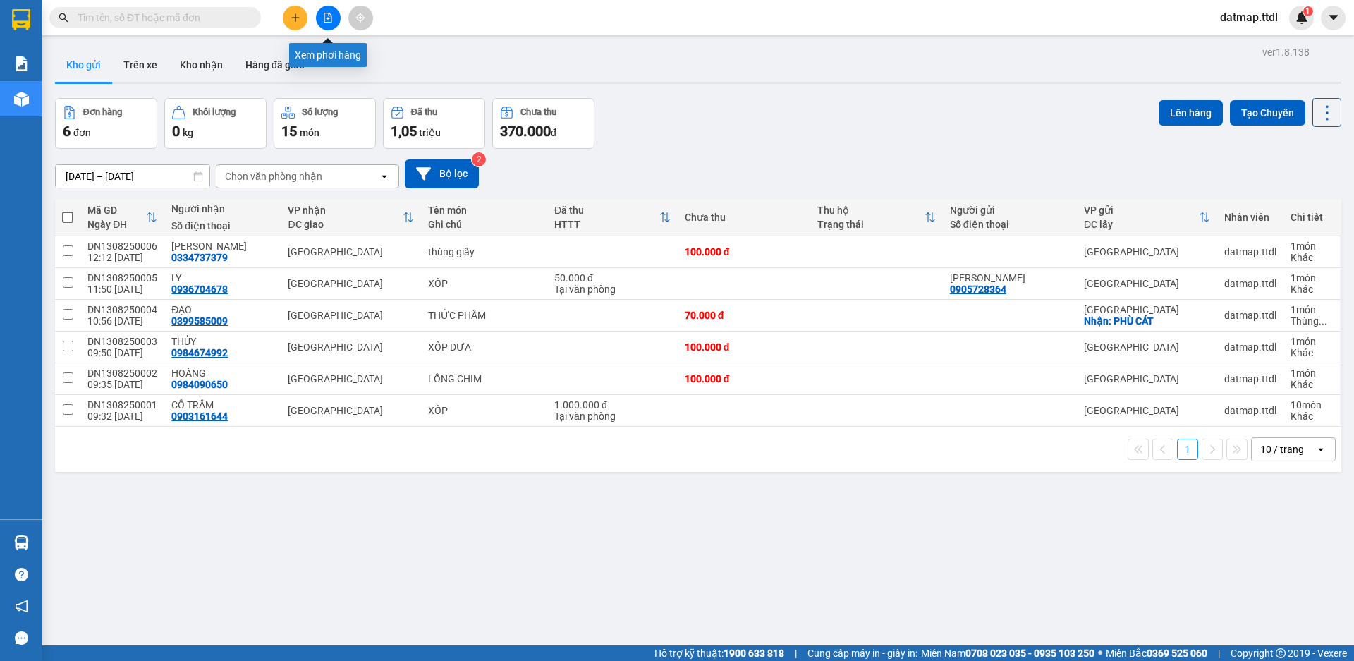
click at [326, 10] on button at bounding box center [328, 18] width 25 height 25
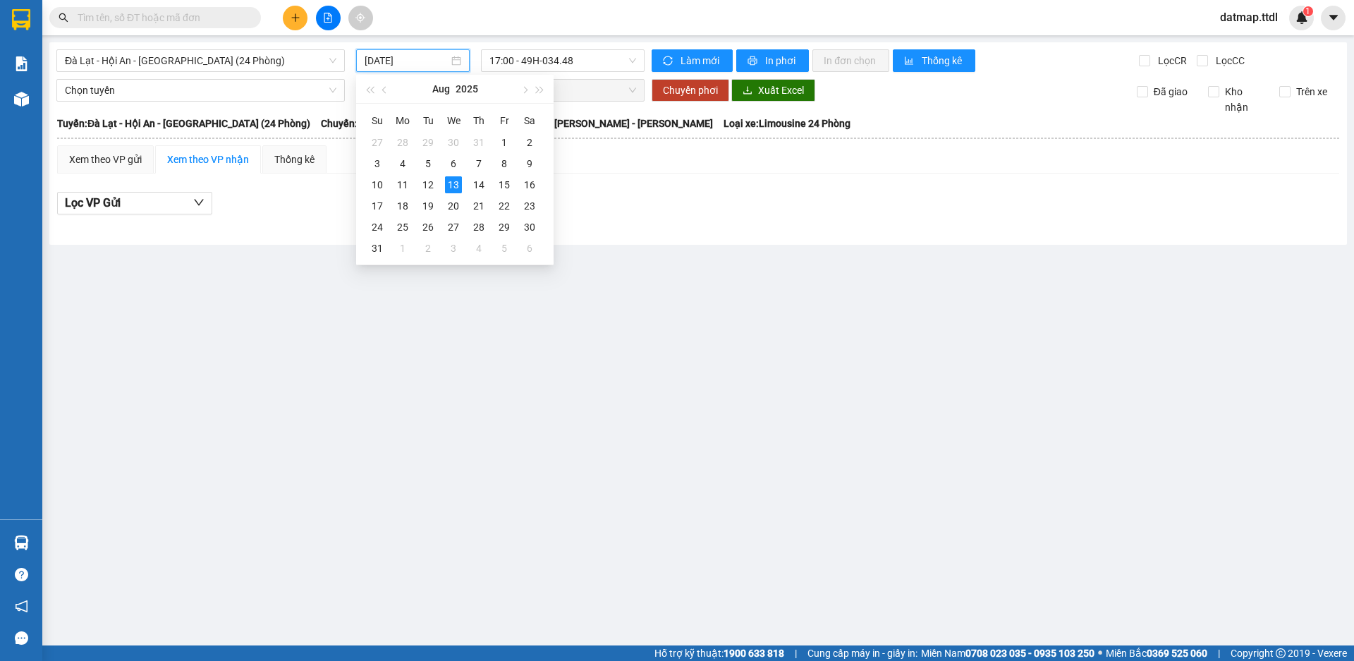
click at [389, 59] on input "[DATE]" at bounding box center [407, 61] width 84 height 16
click at [429, 187] on div "12" at bounding box center [428, 184] width 17 height 17
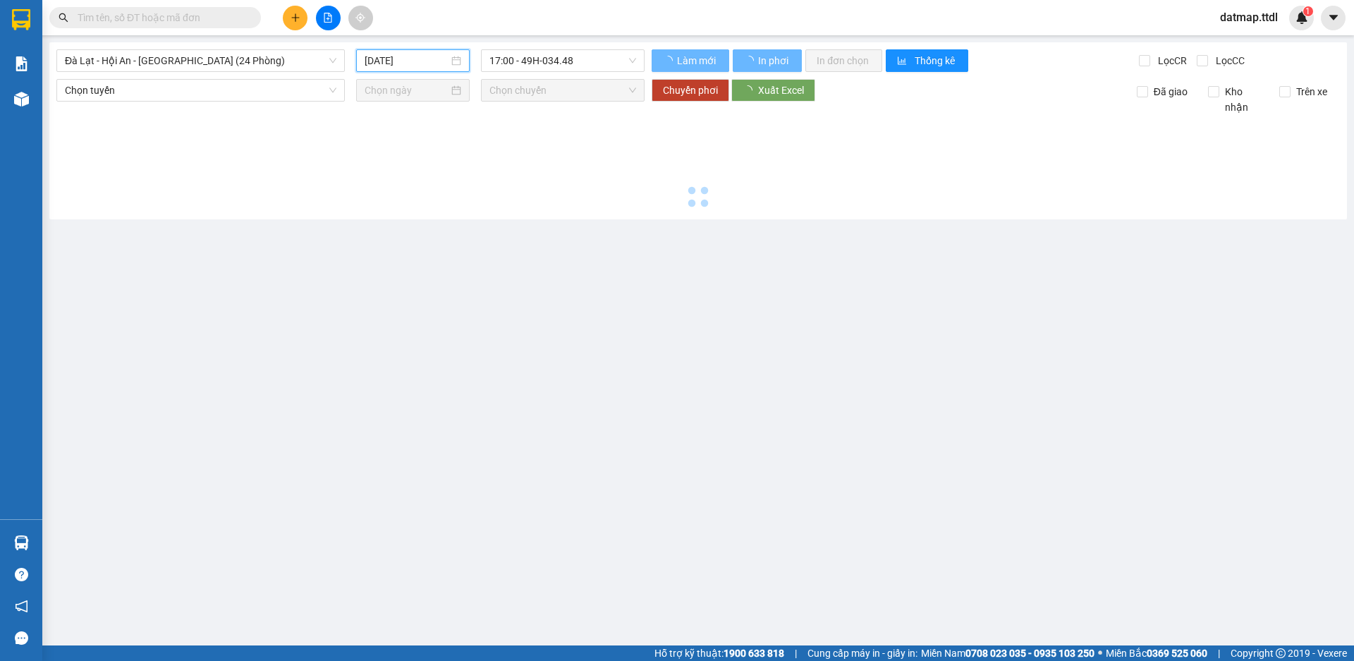
type input "[DATE]"
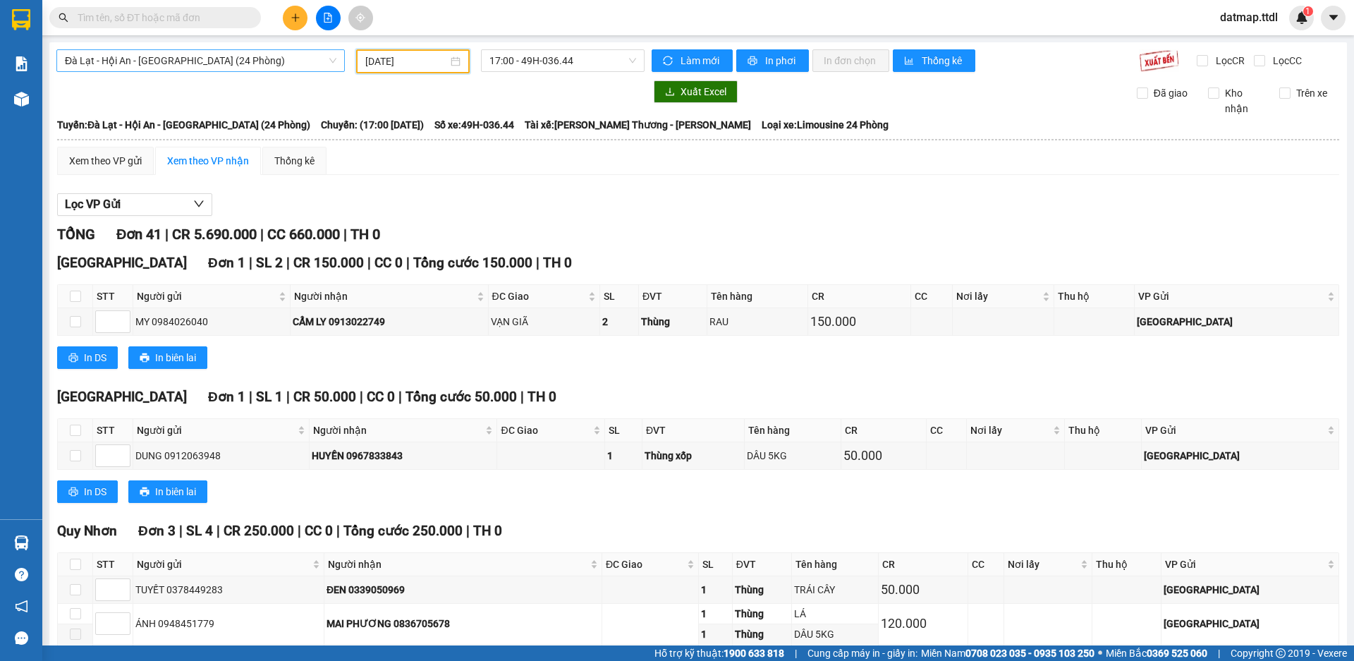
click at [118, 57] on span "Đà Lạt - Hội An - [GEOGRAPHIC_DATA] (24 Phòng)" at bounding box center [200, 60] width 271 height 21
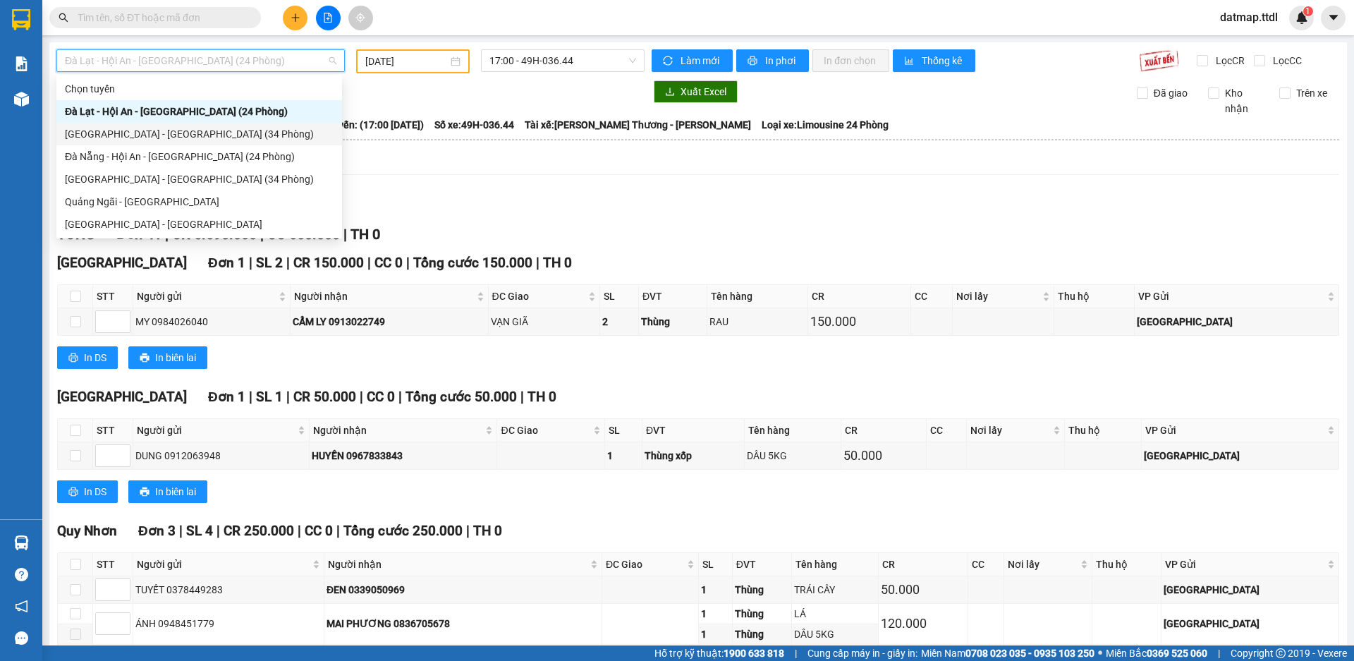
click at [119, 128] on div "[GEOGRAPHIC_DATA] - [GEOGRAPHIC_DATA] (34 Phòng)" at bounding box center [199, 134] width 269 height 16
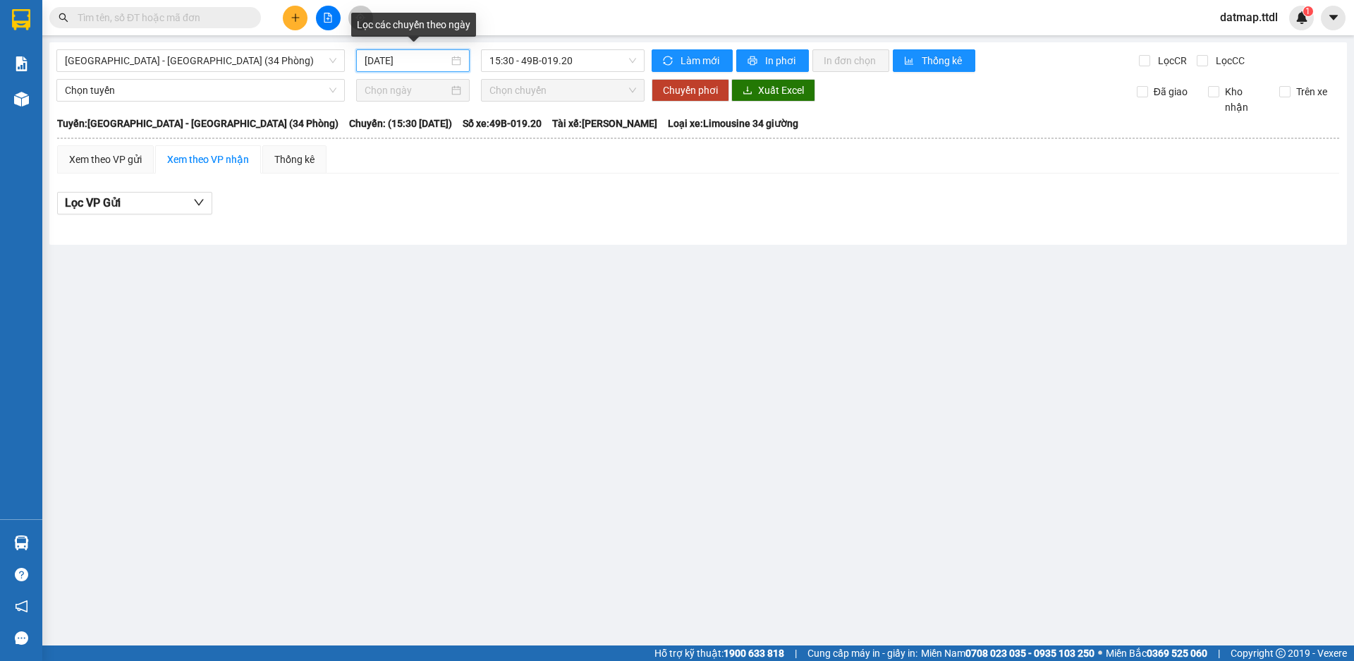
click at [376, 63] on input "[DATE]" at bounding box center [407, 61] width 84 height 16
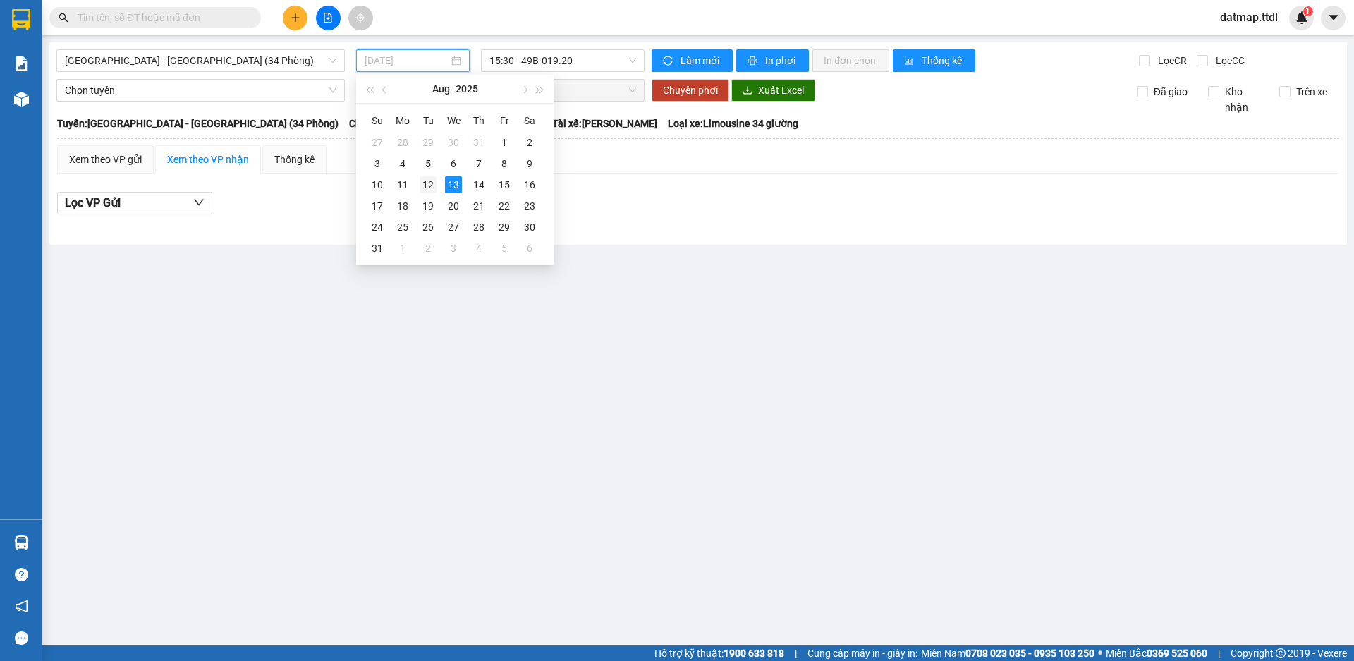
click at [427, 181] on div "12" at bounding box center [428, 184] width 17 height 17
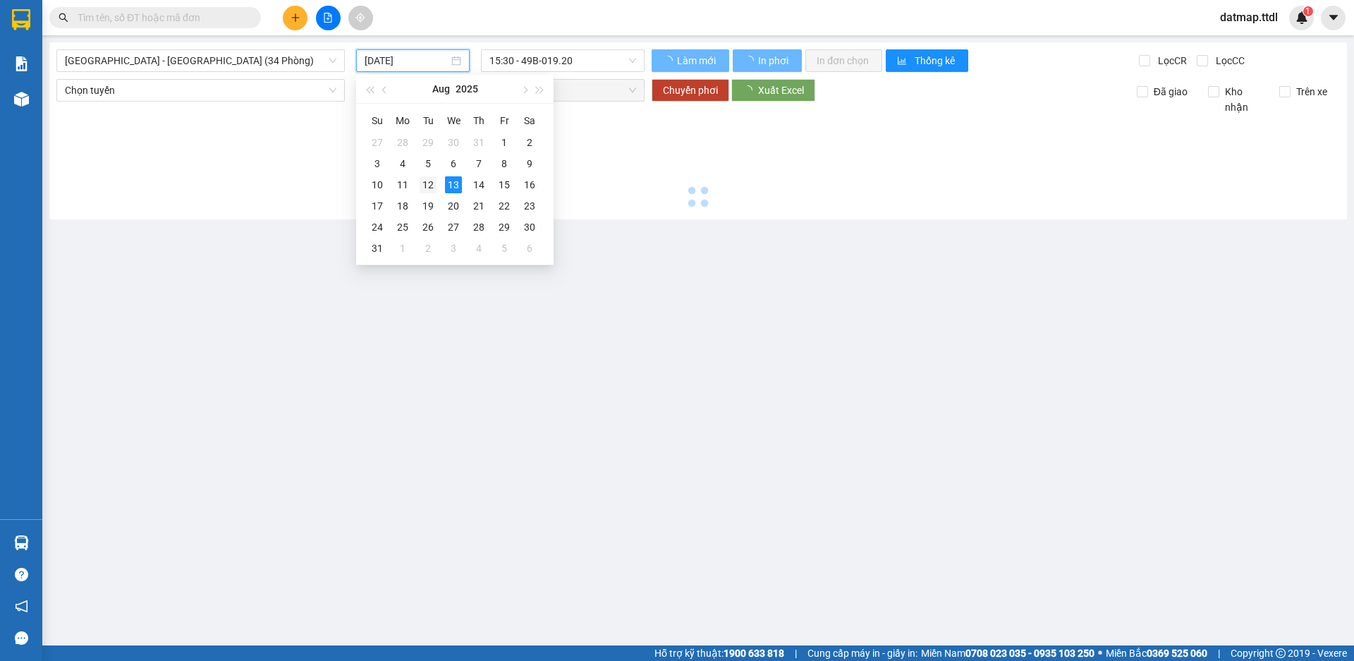
type input "[DATE]"
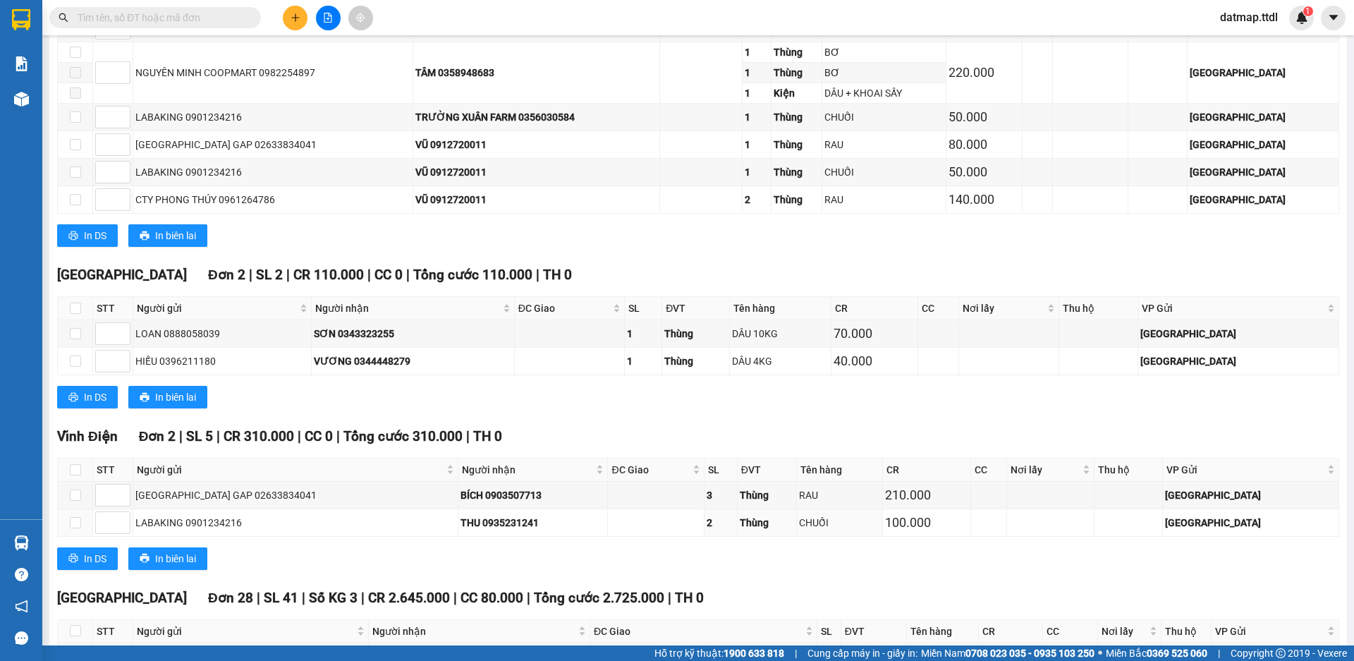
scroll to position [2257, 0]
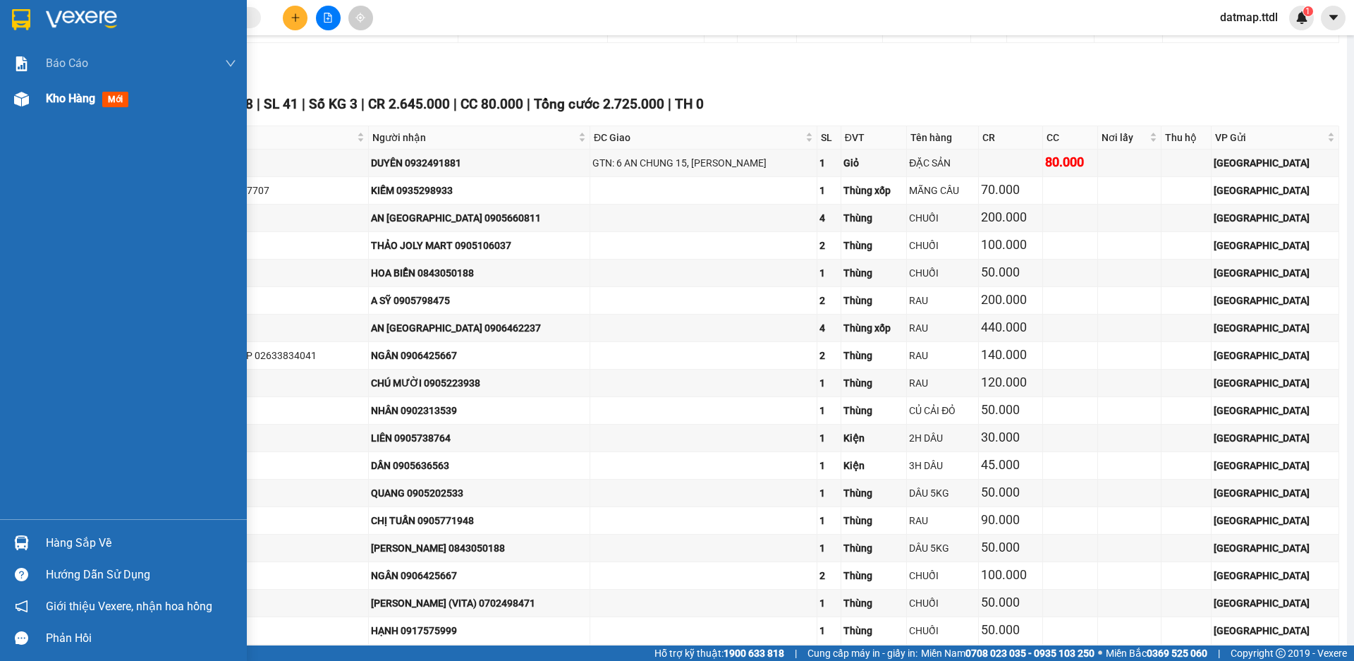
click at [67, 98] on span "Kho hàng" at bounding box center [70, 98] width 49 height 13
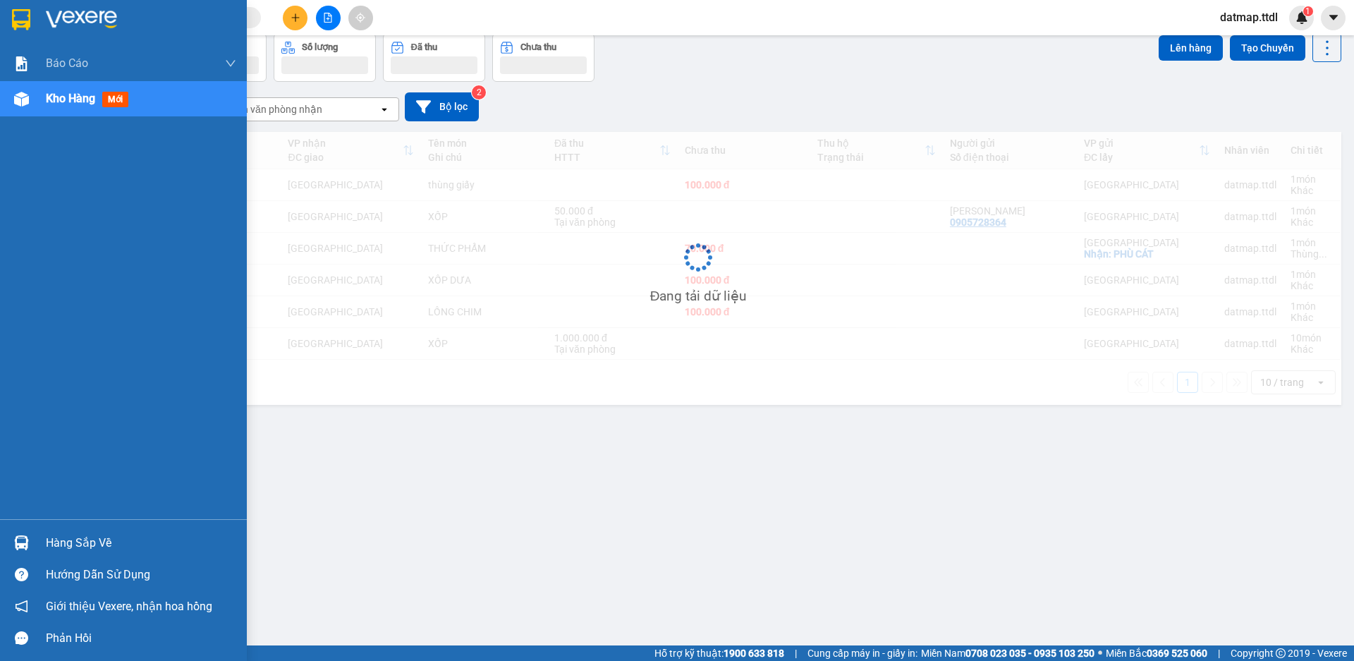
scroll to position [65, 0]
